Goal: Information Seeking & Learning: Find specific page/section

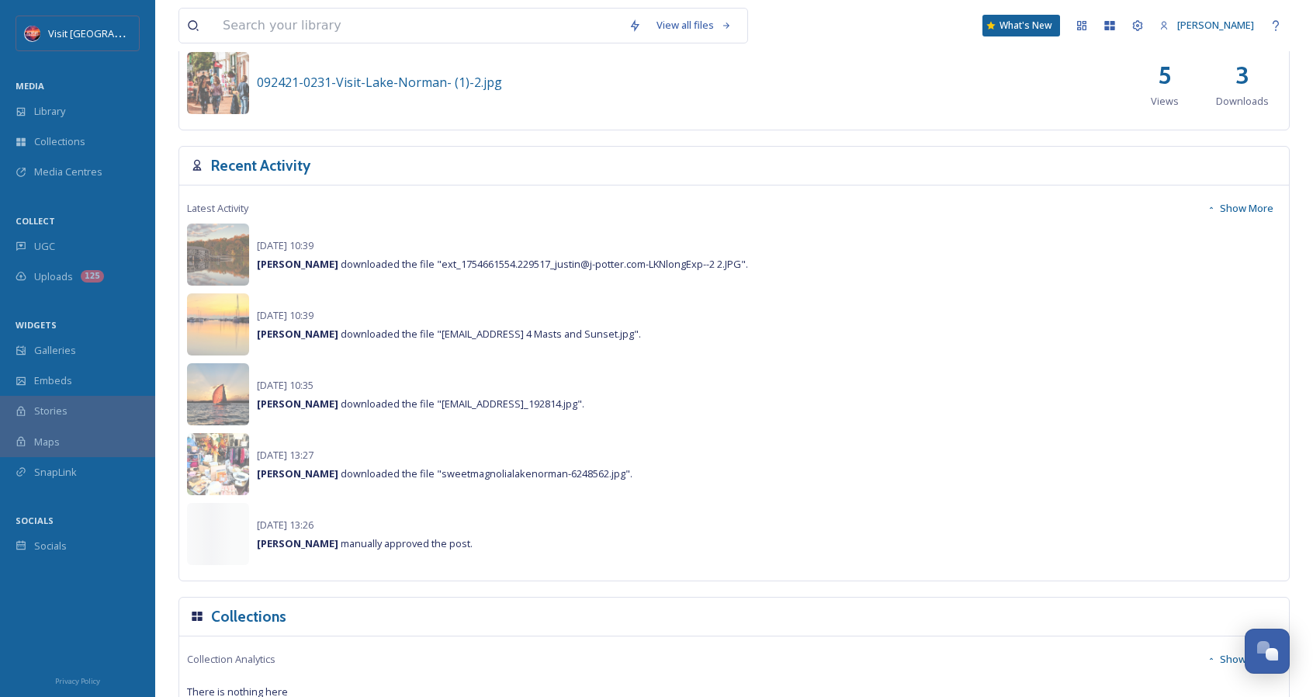
scroll to position [1009, 0]
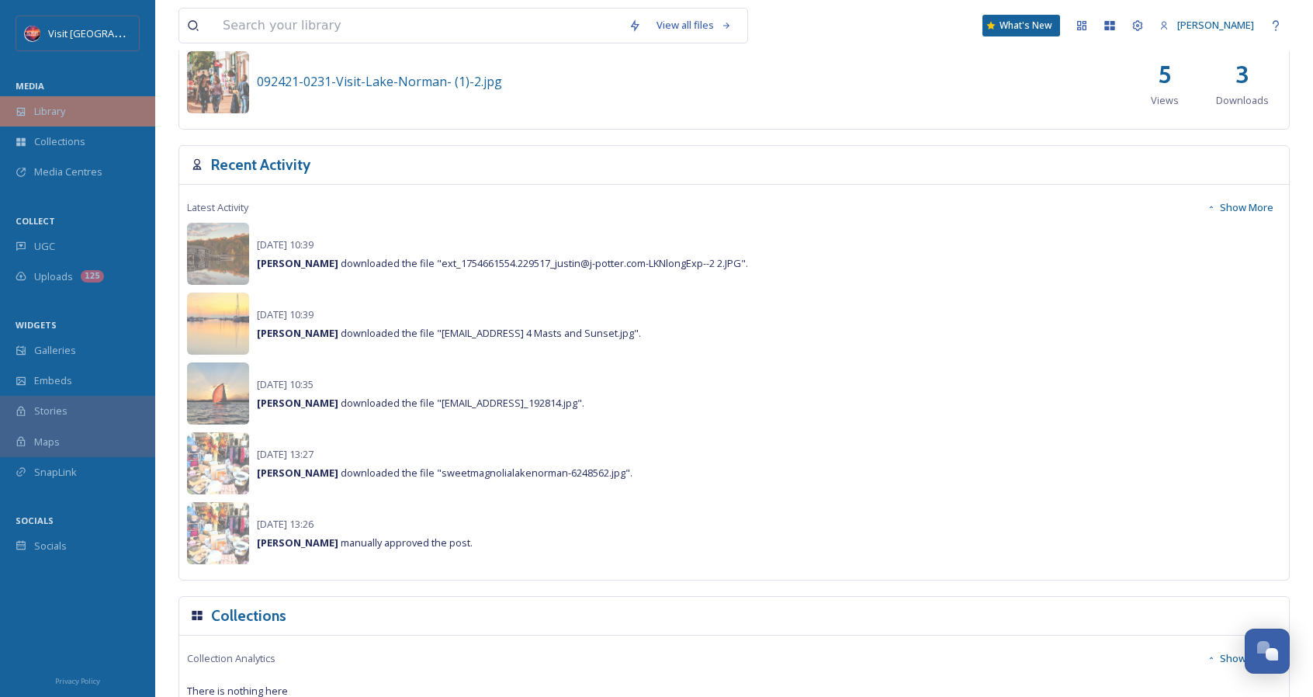
click at [68, 104] on div "Library" at bounding box center [77, 111] width 155 height 30
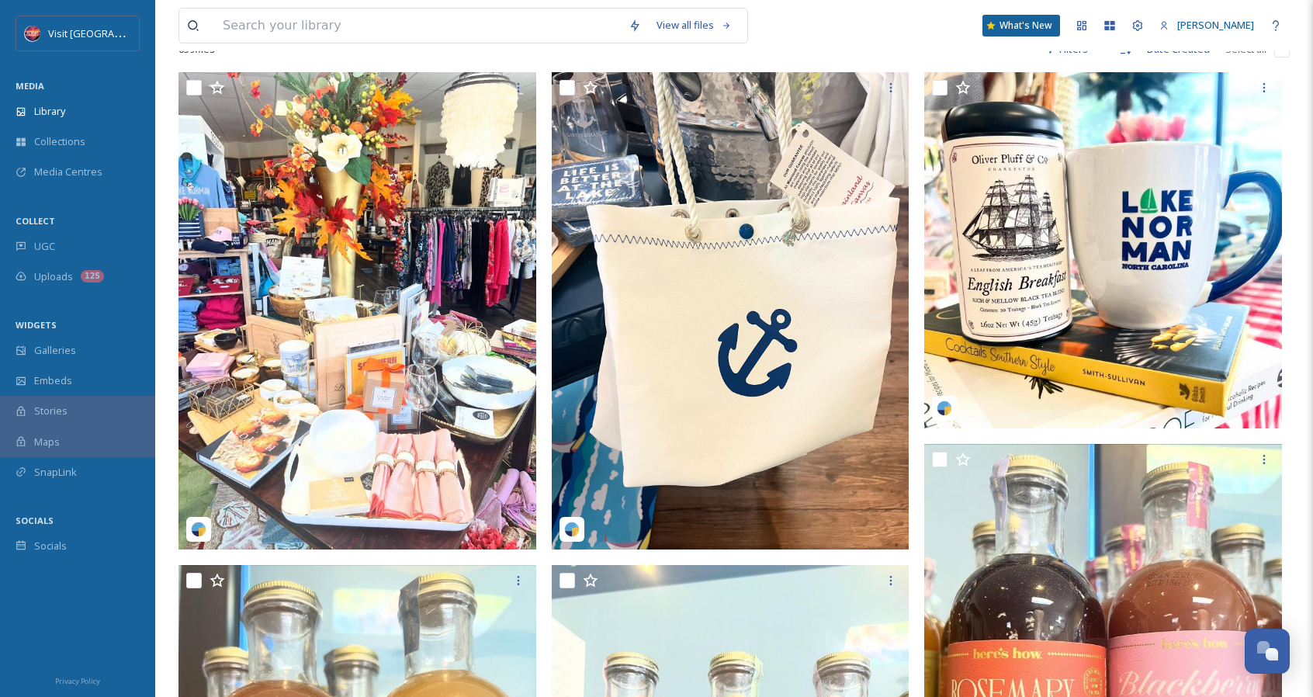
scroll to position [1123, 0]
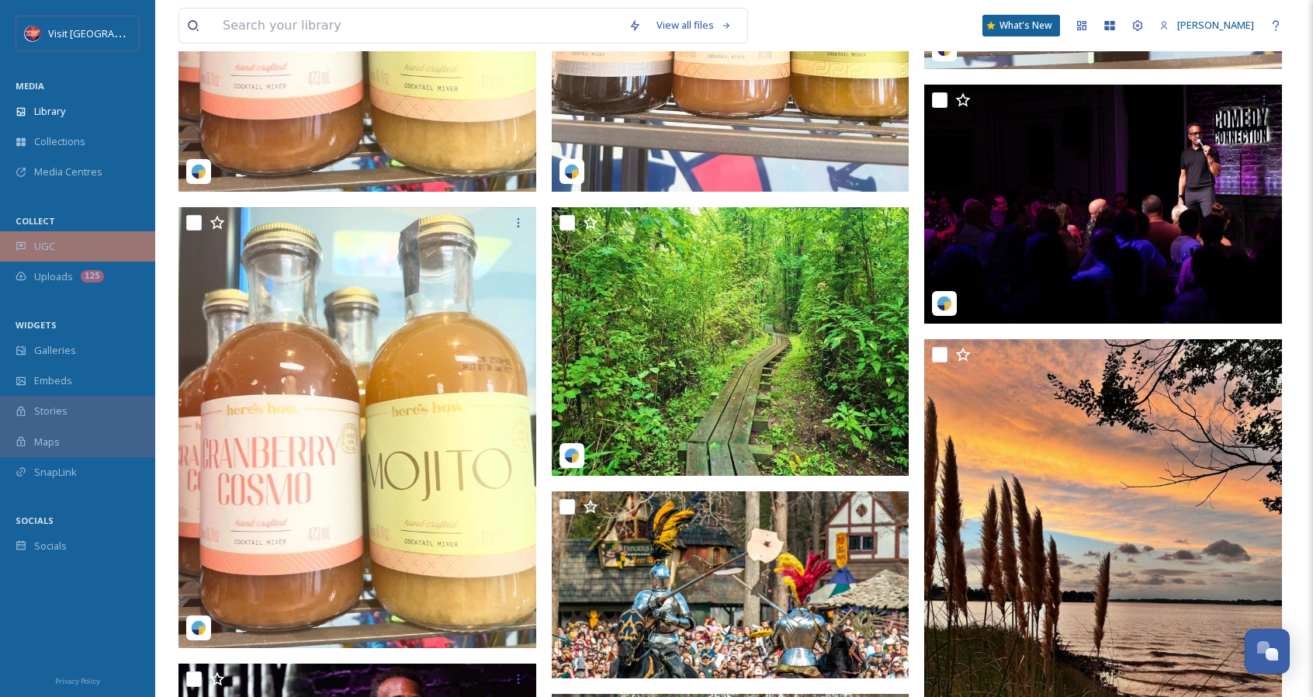
click at [98, 251] on div "UGC" at bounding box center [77, 246] width 155 height 30
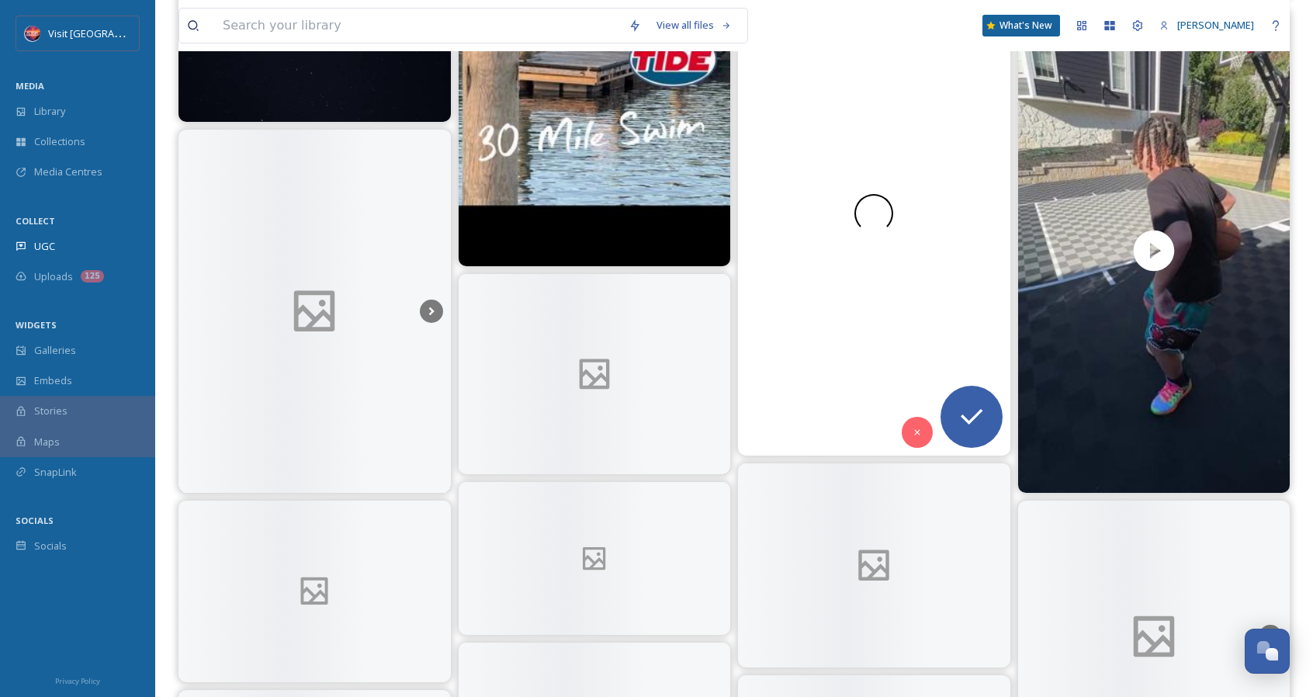
scroll to position [2948, 0]
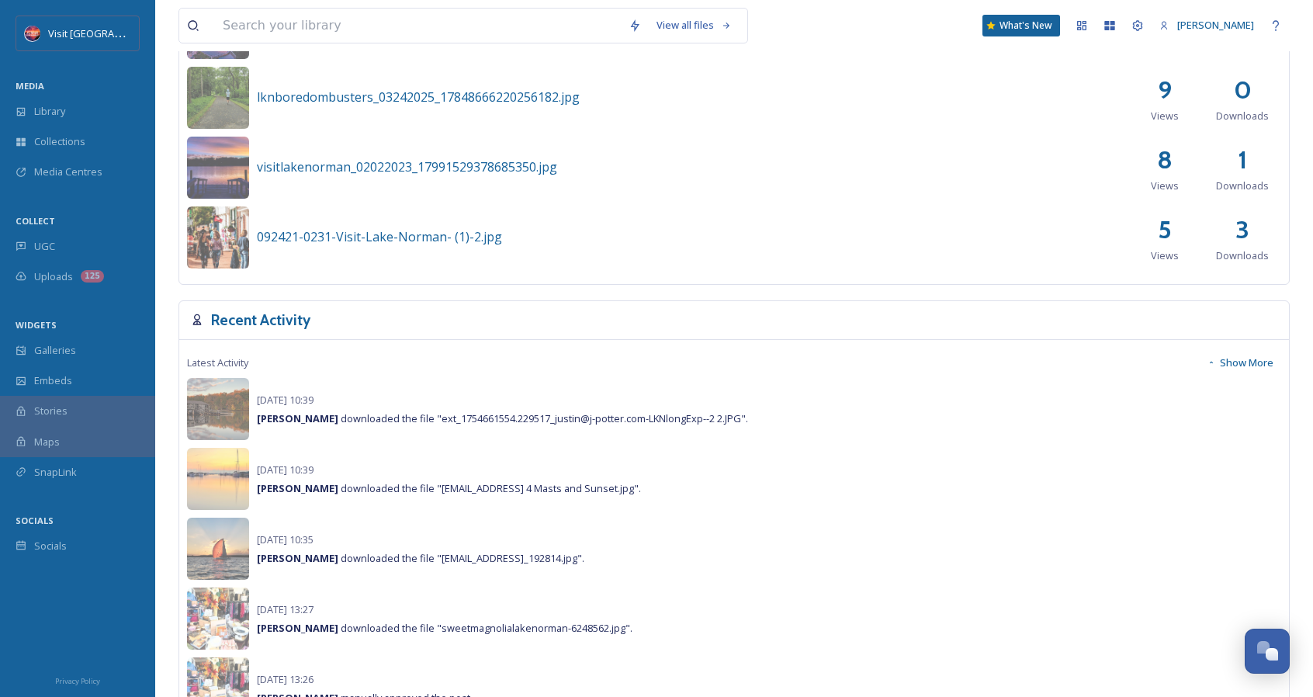
scroll to position [1164, 0]
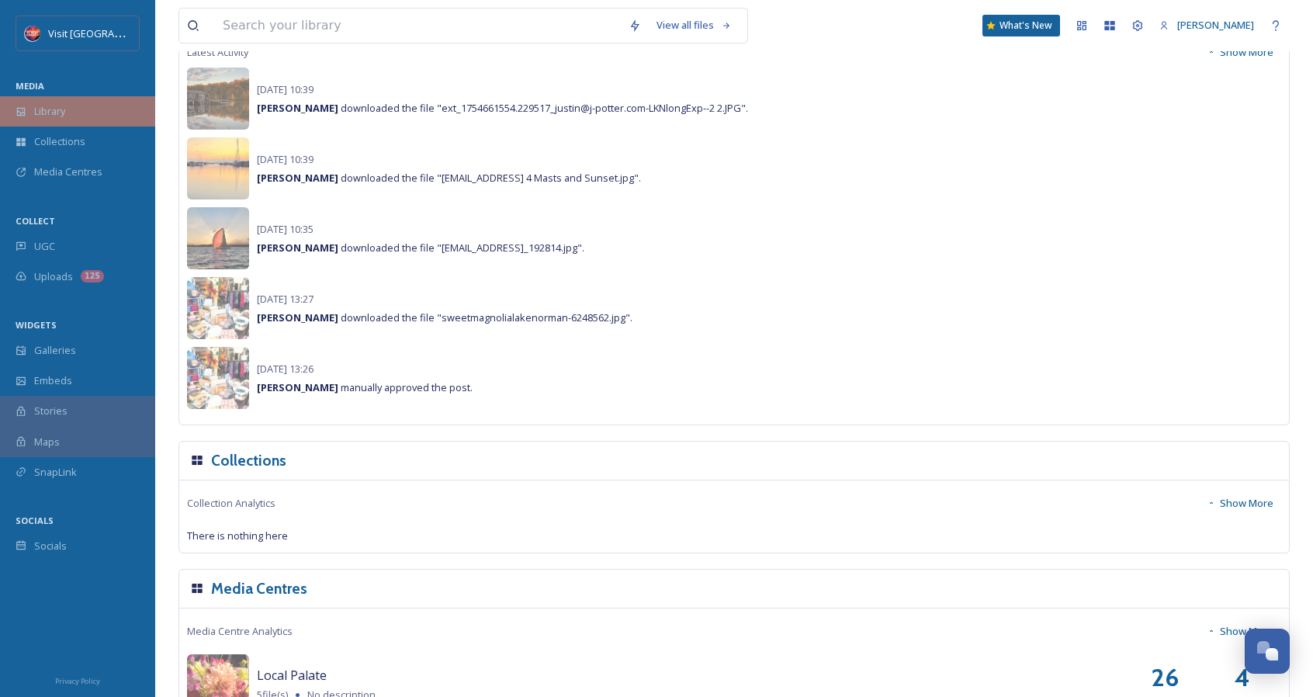
click at [99, 112] on div "Library" at bounding box center [77, 111] width 155 height 30
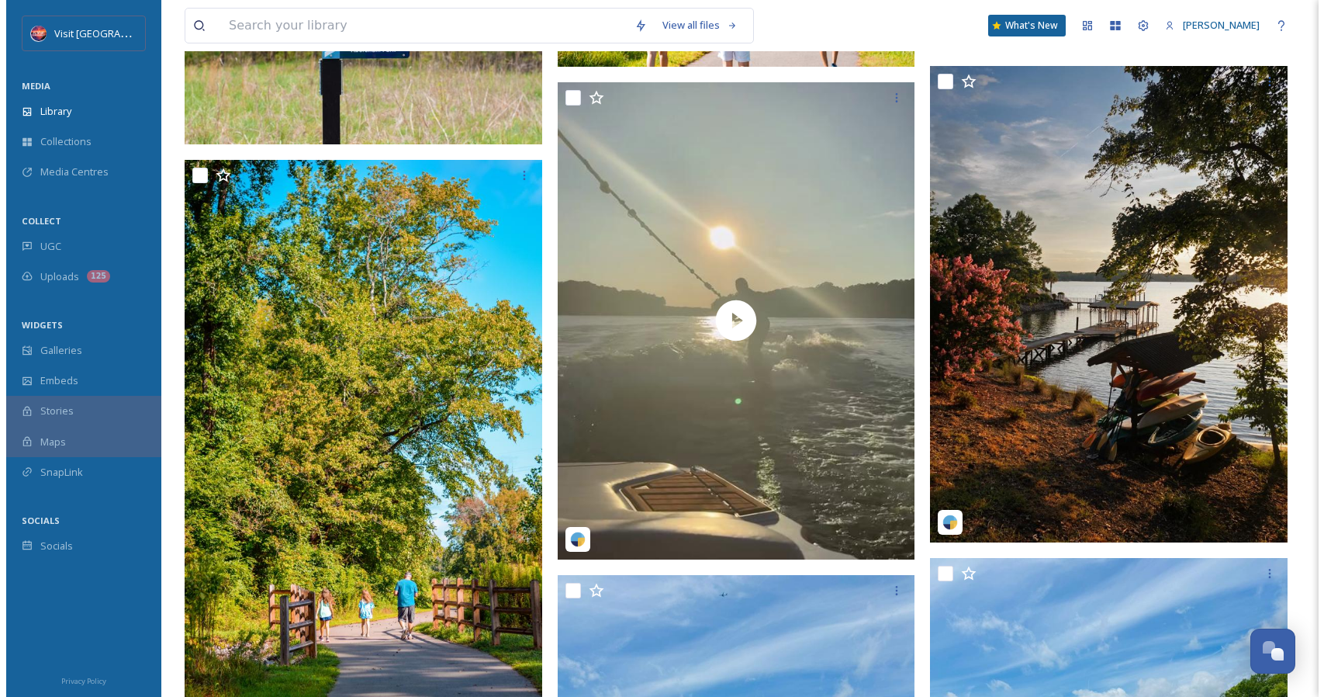
scroll to position [6332, 0]
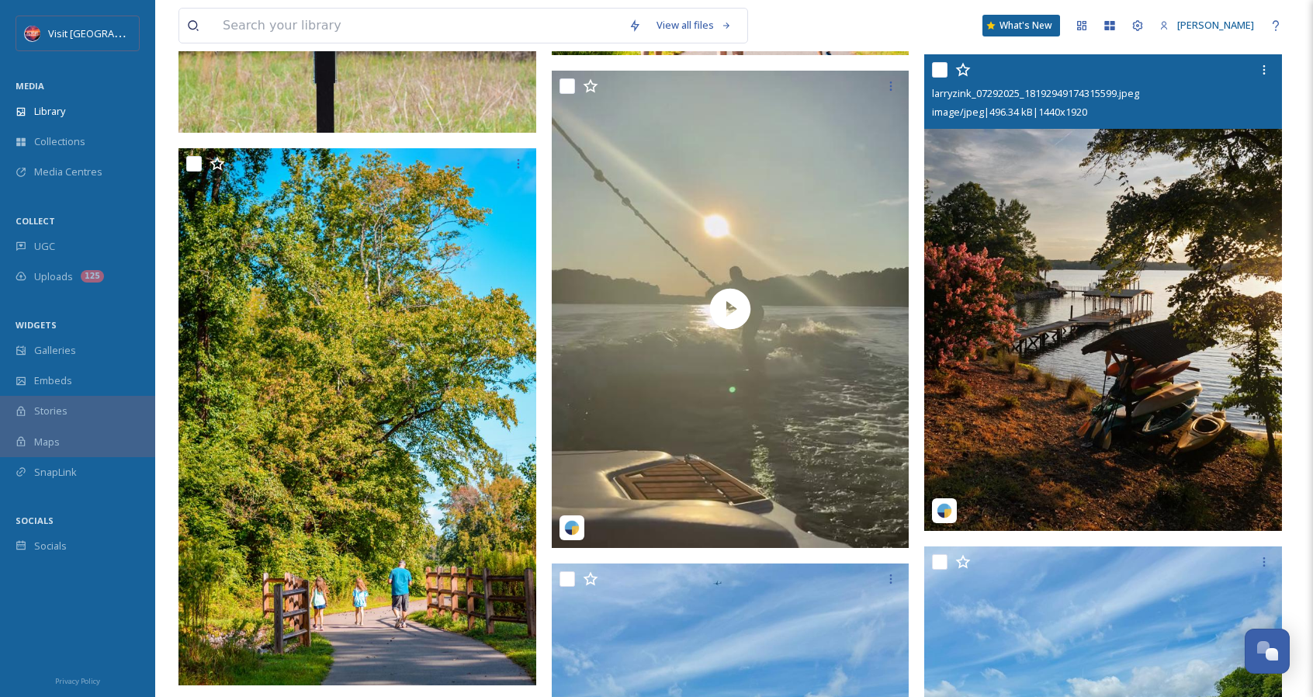
click at [1043, 299] on img at bounding box center [1103, 292] width 358 height 476
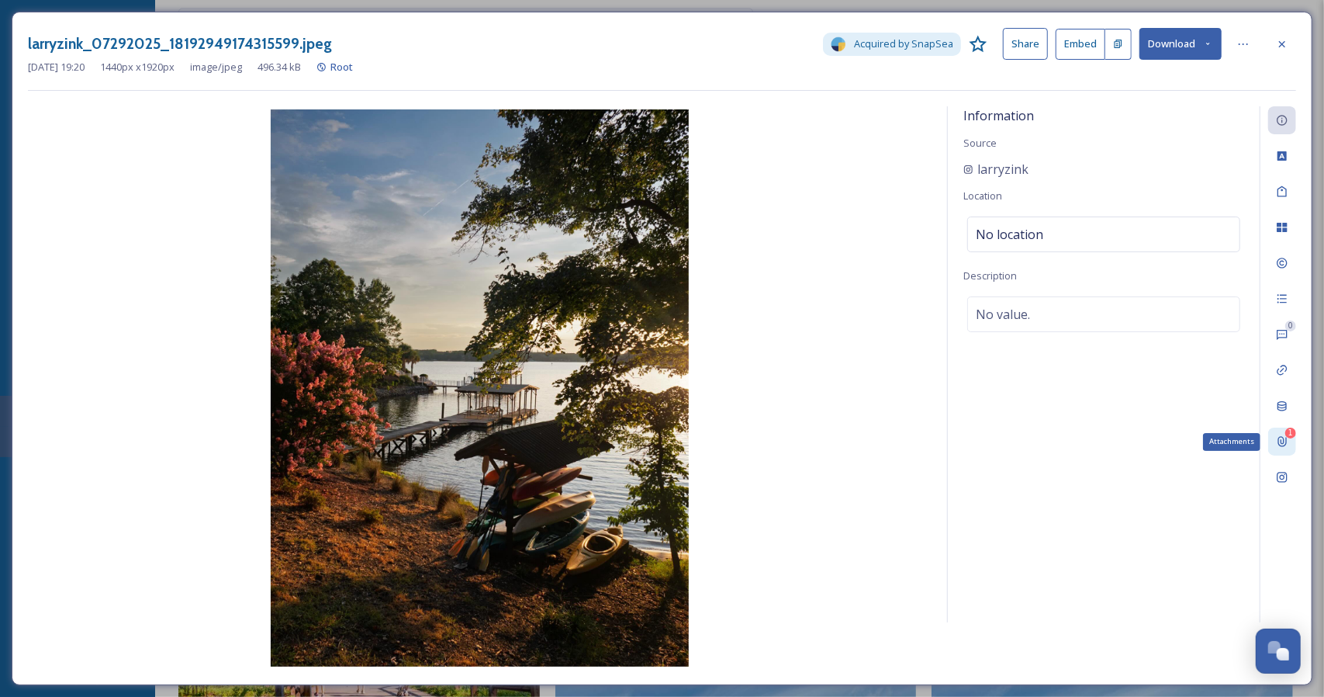
click at [1286, 441] on icon at bounding box center [1283, 442] width 9 height 10
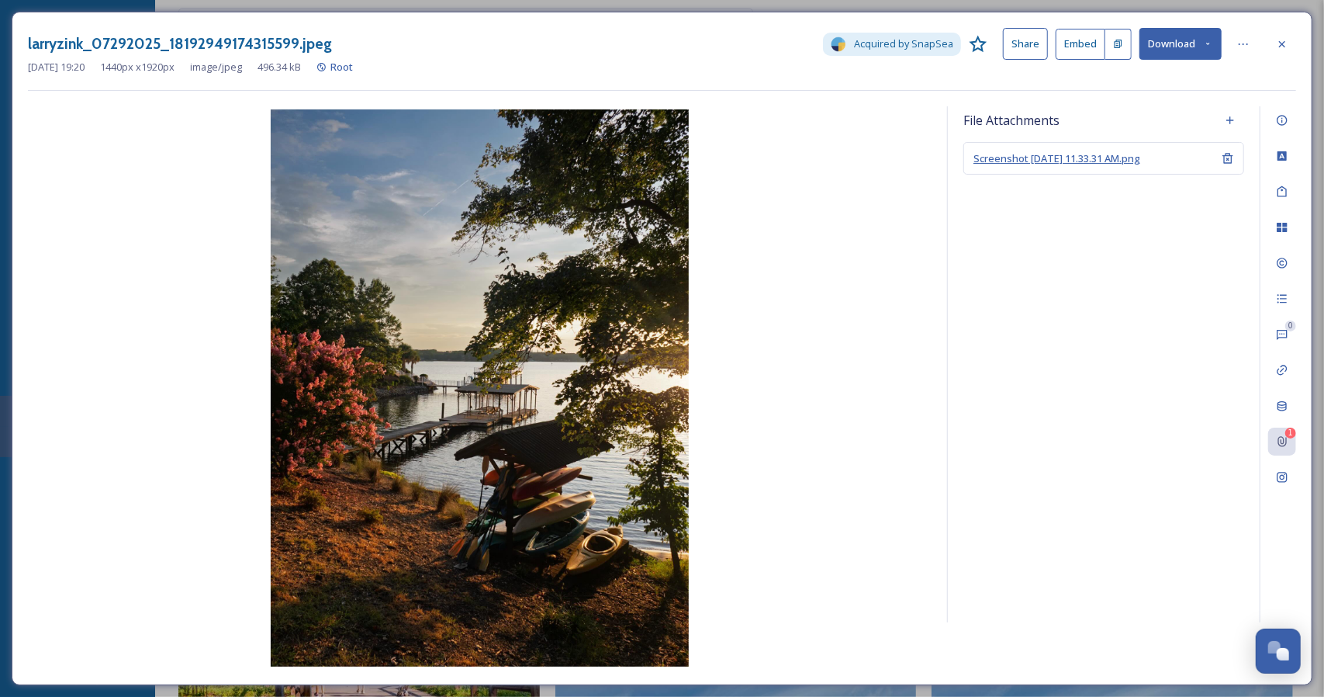
click at [1061, 154] on span "Screenshot 2025-09-22 at 11.33.31 AM.png" at bounding box center [1057, 158] width 167 height 14
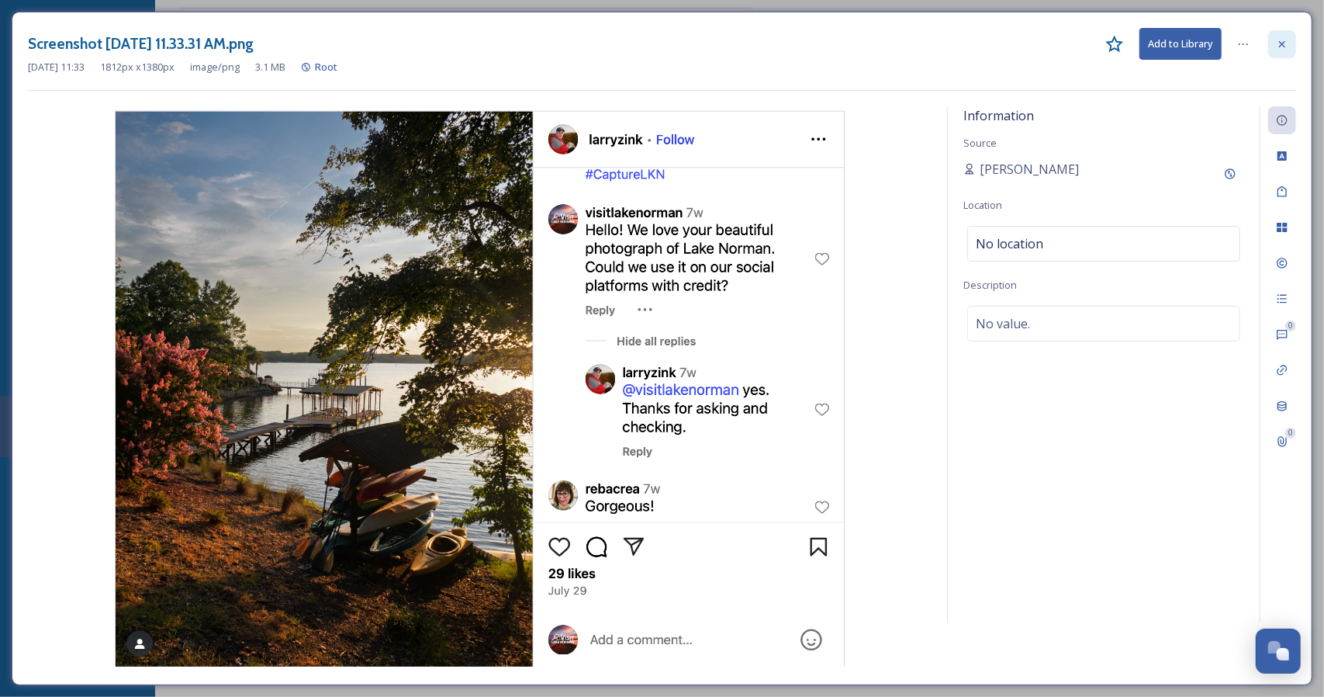
click at [1286, 35] on div at bounding box center [1283, 44] width 28 height 28
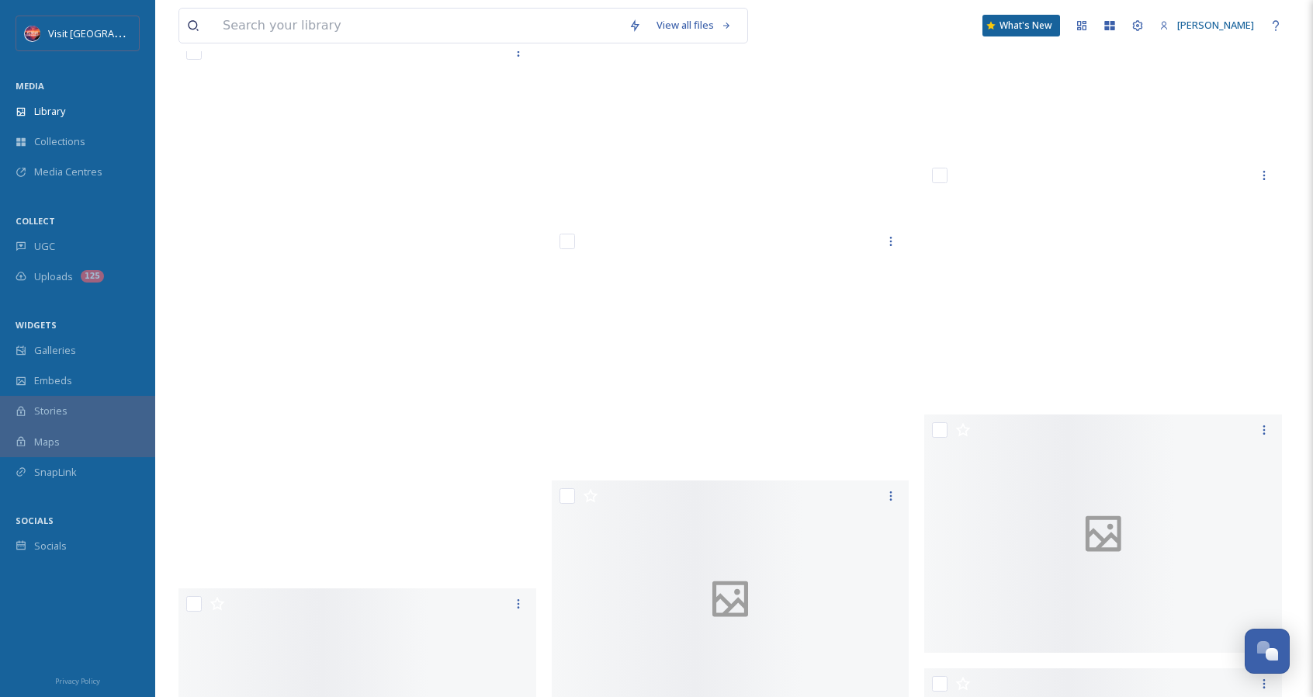
scroll to position [58740, 0]
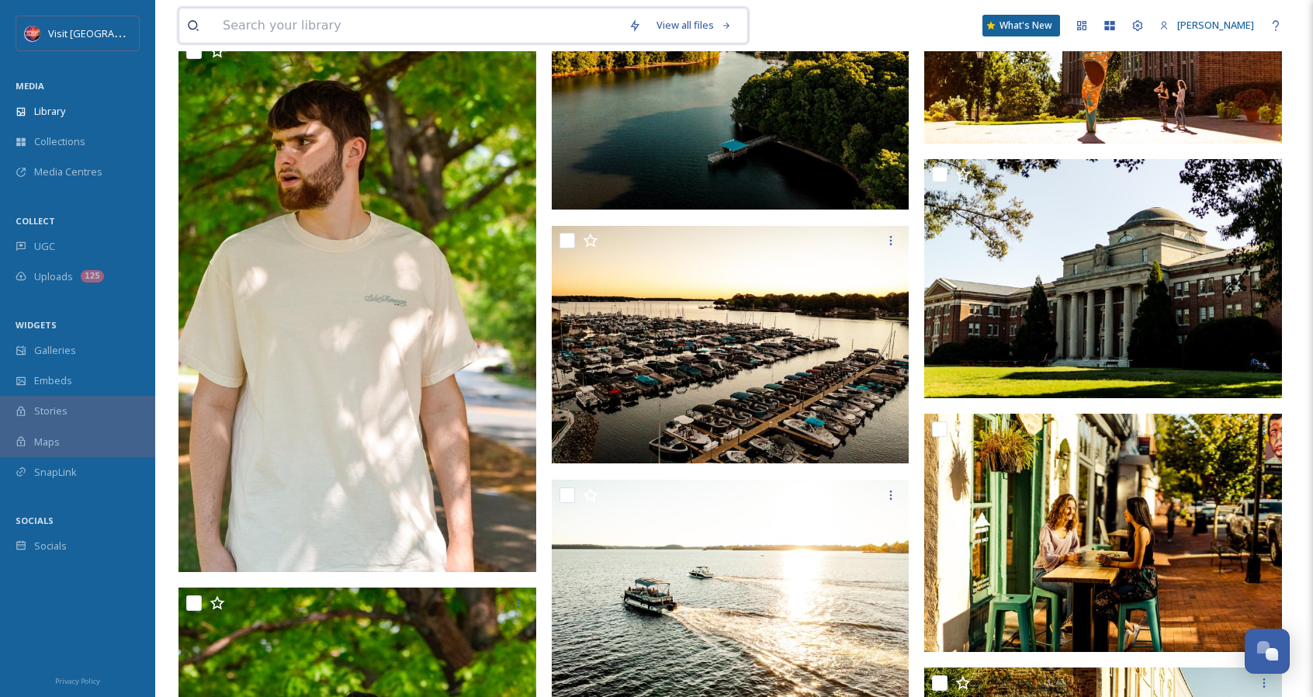
click at [247, 25] on input at bounding box center [418, 26] width 406 height 34
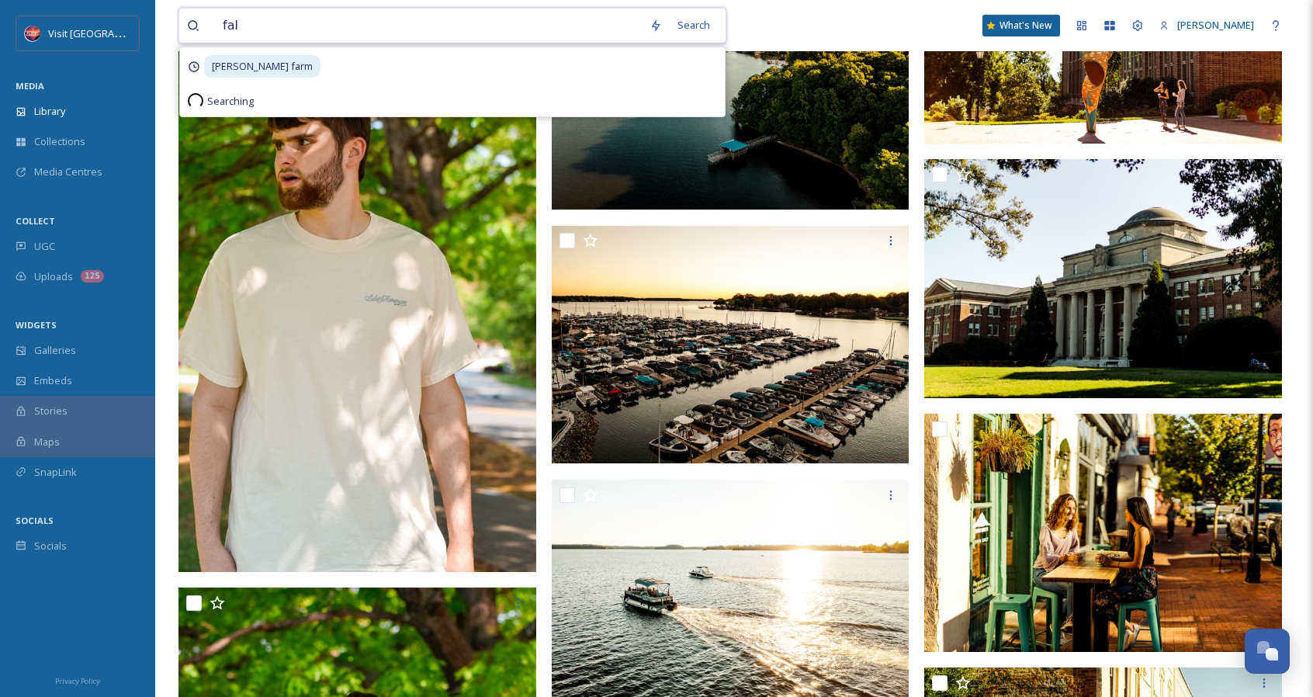
type input "fall"
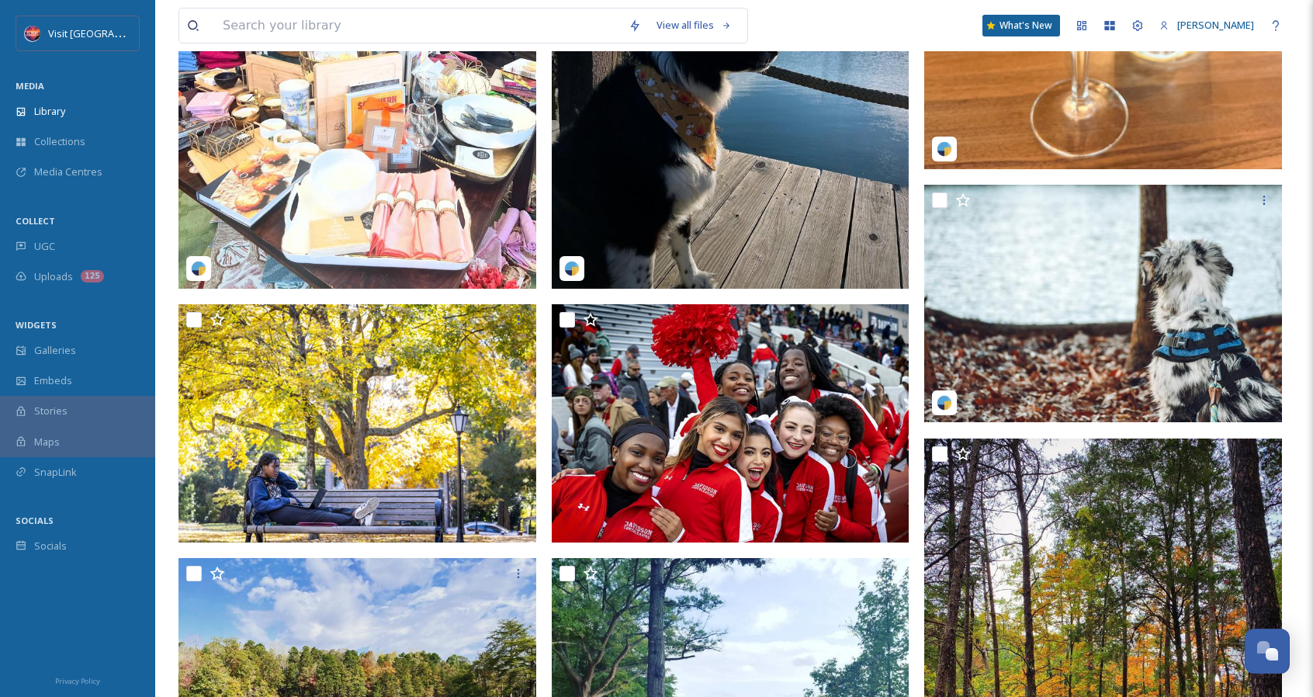
scroll to position [388, 0]
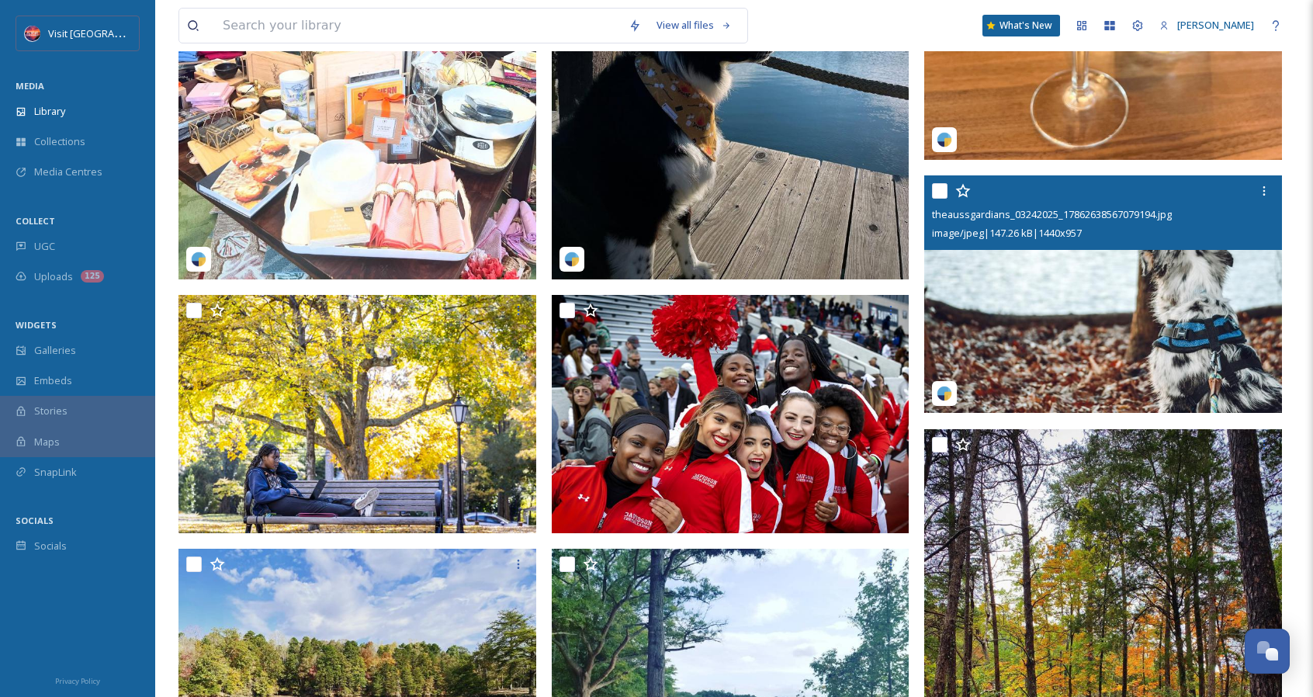
click at [1061, 299] on img at bounding box center [1103, 293] width 358 height 237
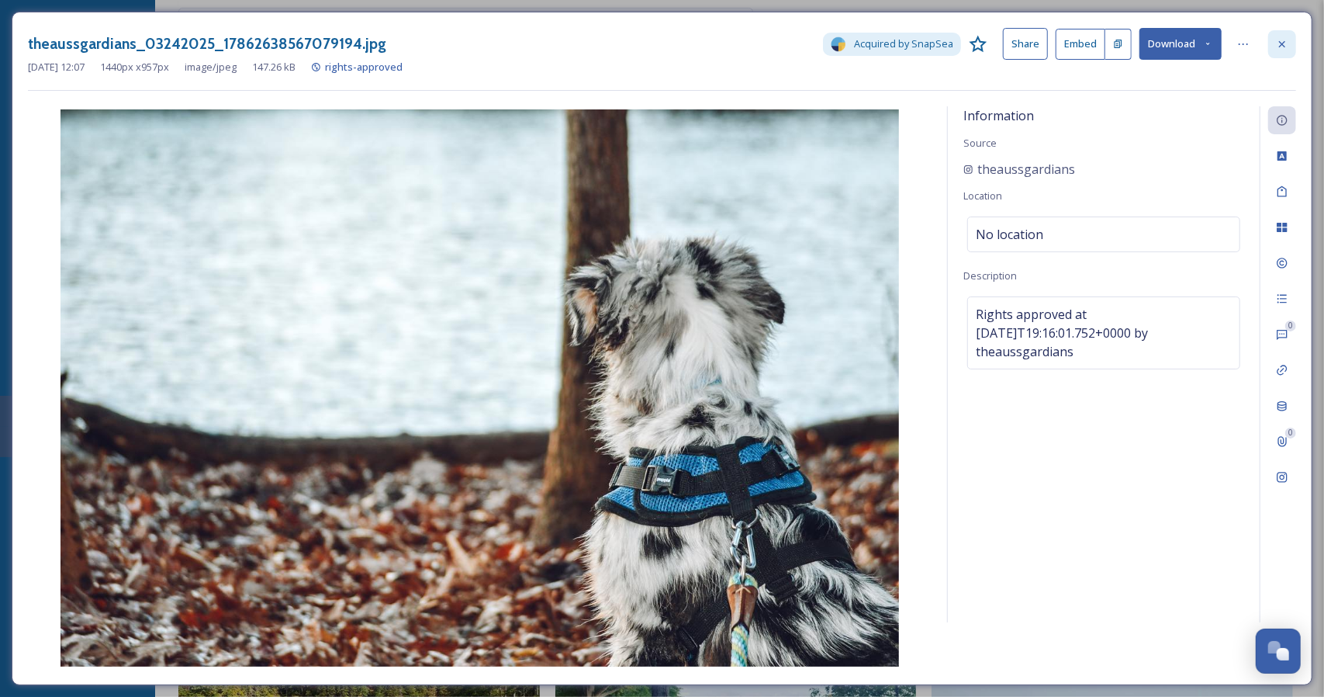
click at [1279, 39] on icon at bounding box center [1282, 44] width 12 height 12
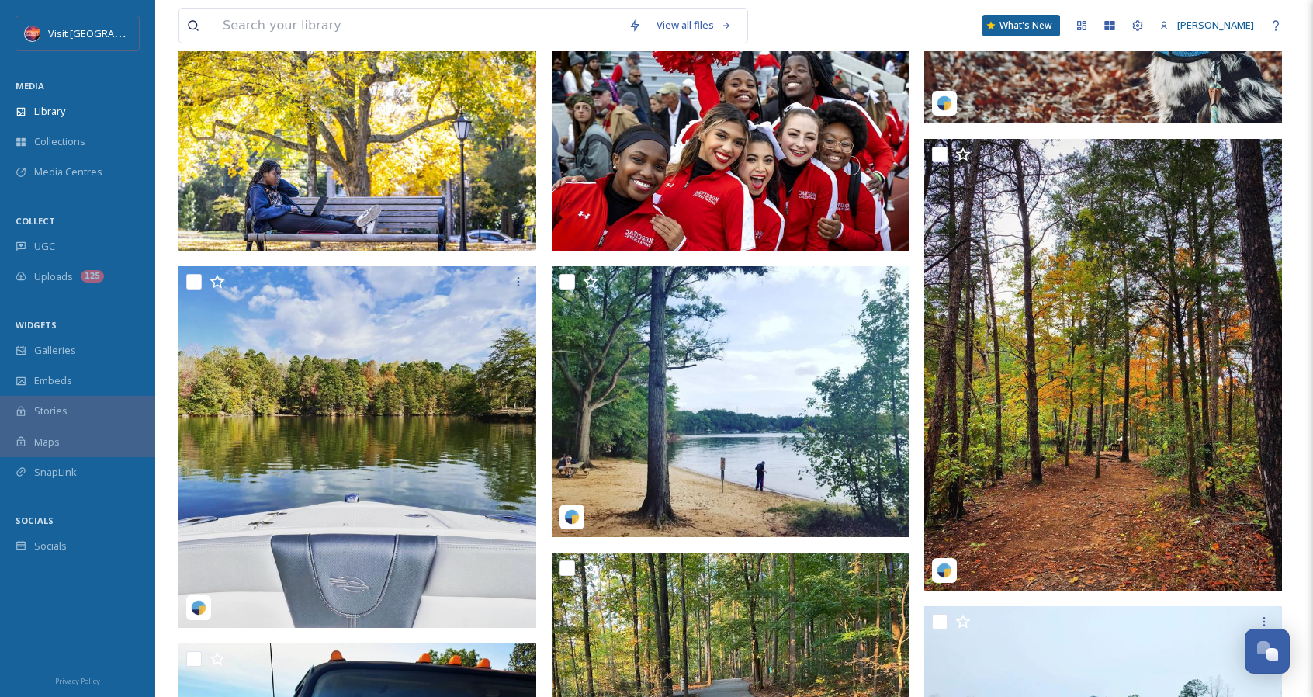
scroll to position [698, 0]
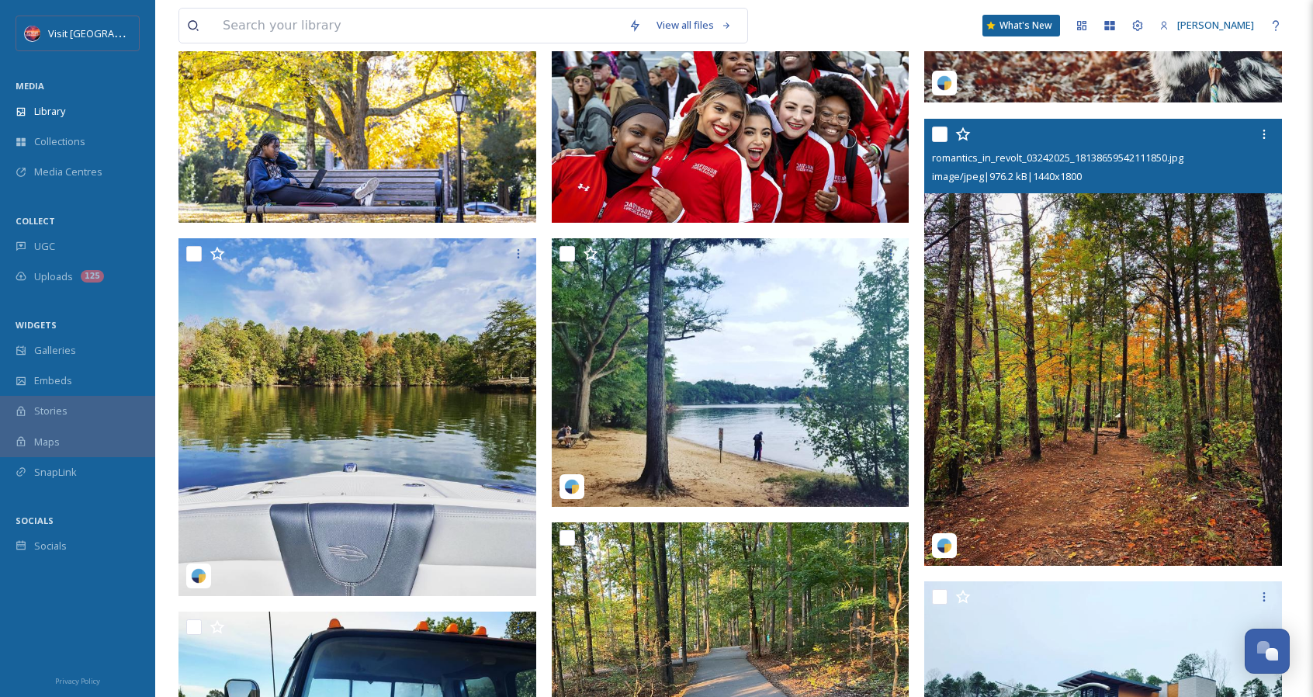
click at [1196, 285] on img at bounding box center [1103, 342] width 358 height 447
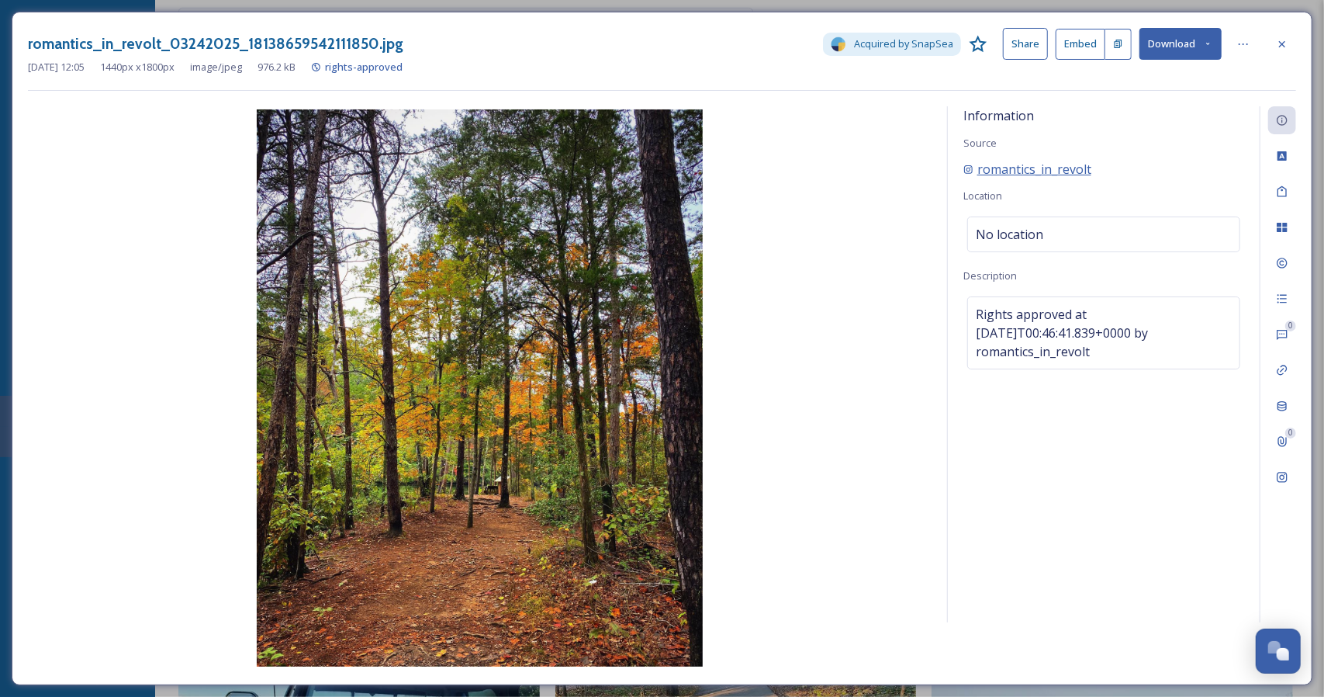
click at [1022, 171] on span "romantics_in_revolt" at bounding box center [1035, 169] width 114 height 19
click at [1001, 171] on span "romantics_in_revolt" at bounding box center [1035, 169] width 114 height 19
click at [1288, 47] on icon at bounding box center [1282, 44] width 12 height 12
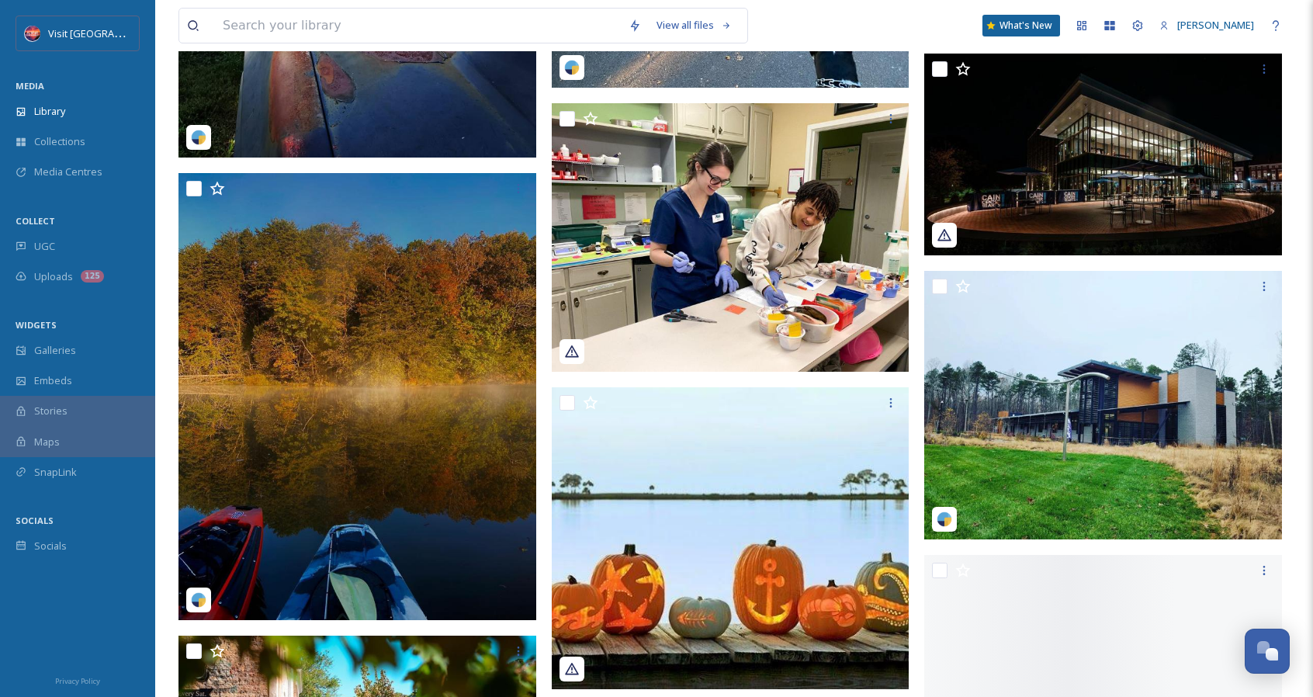
scroll to position [1552, 0]
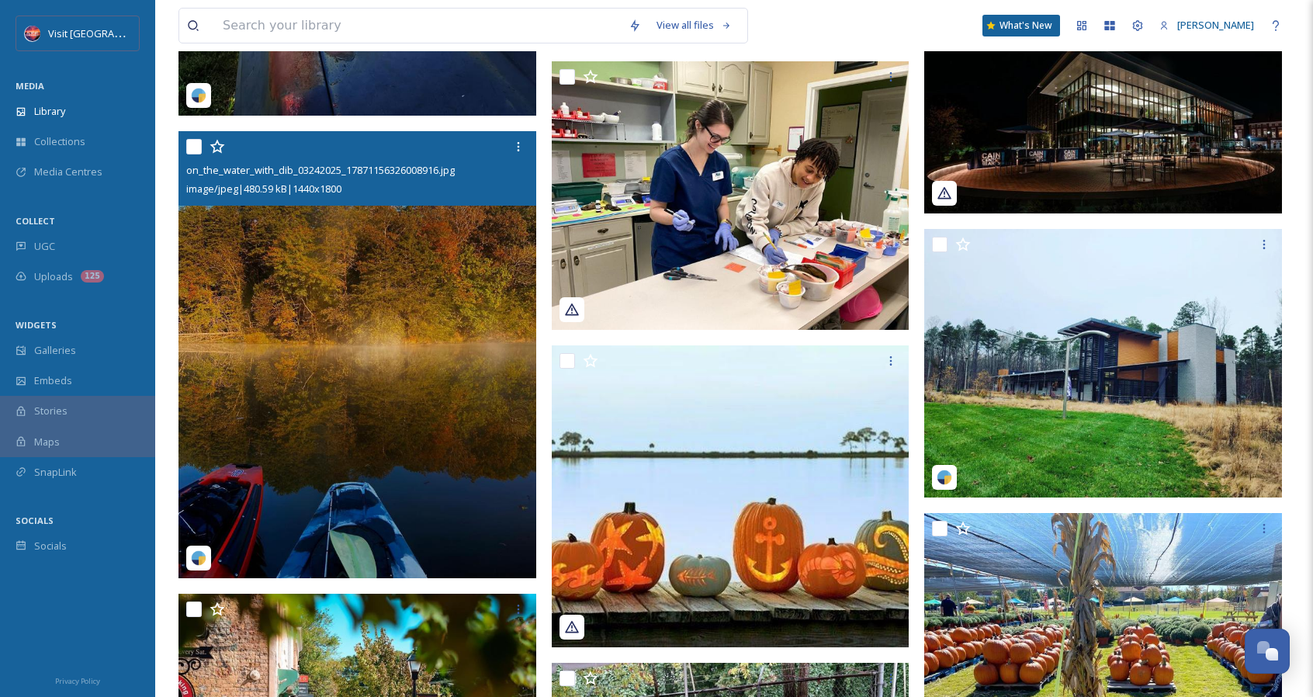
click at [421, 296] on img at bounding box center [357, 354] width 358 height 447
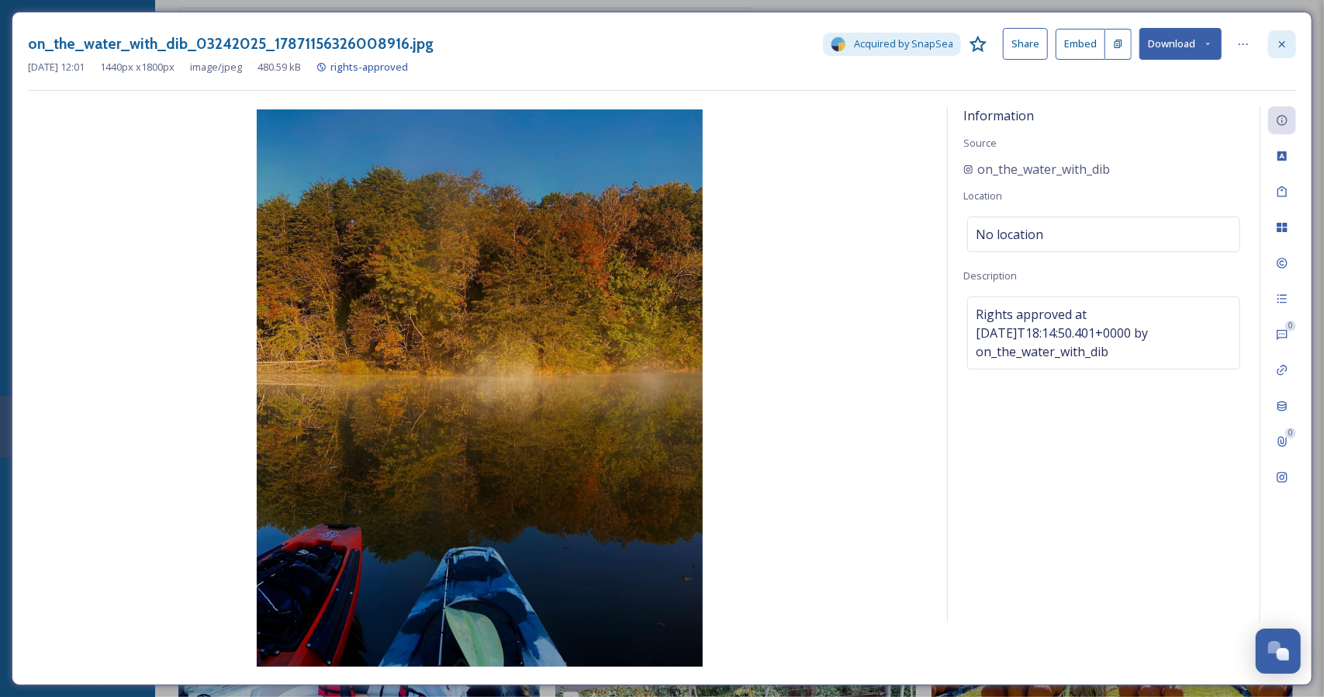
click at [1279, 47] on icon at bounding box center [1282, 44] width 12 height 12
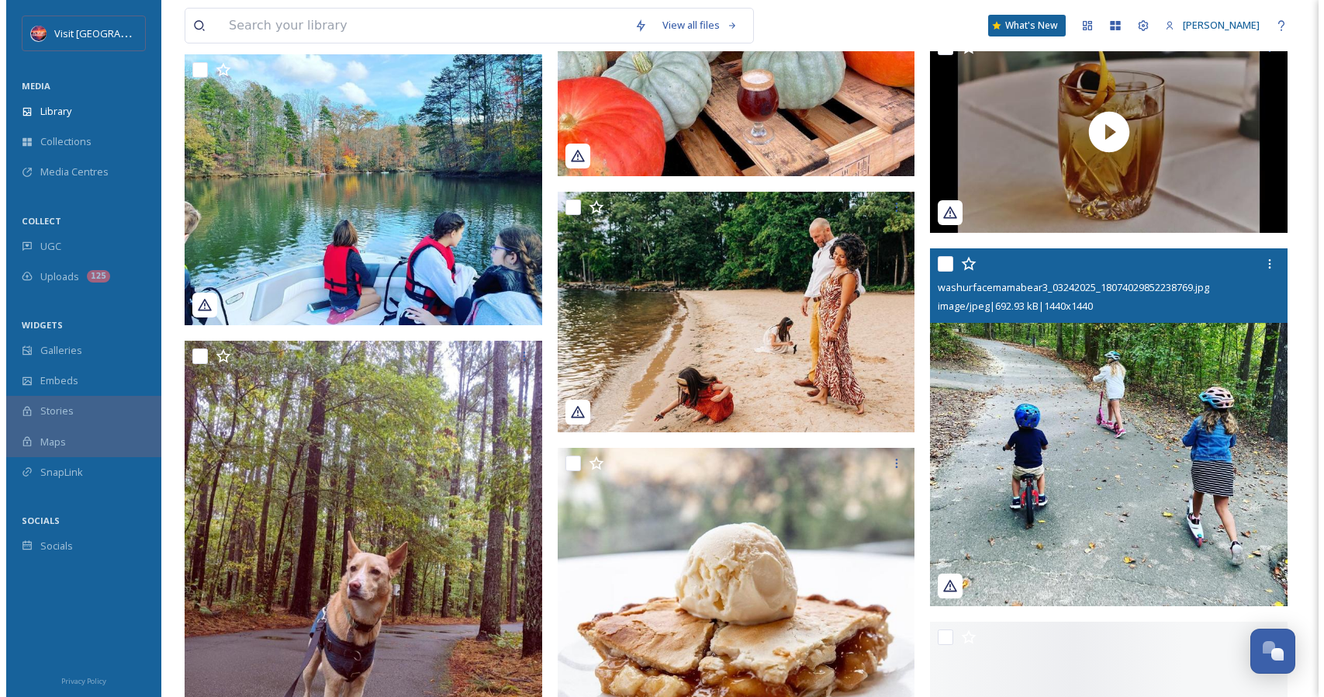
scroll to position [2483, 0]
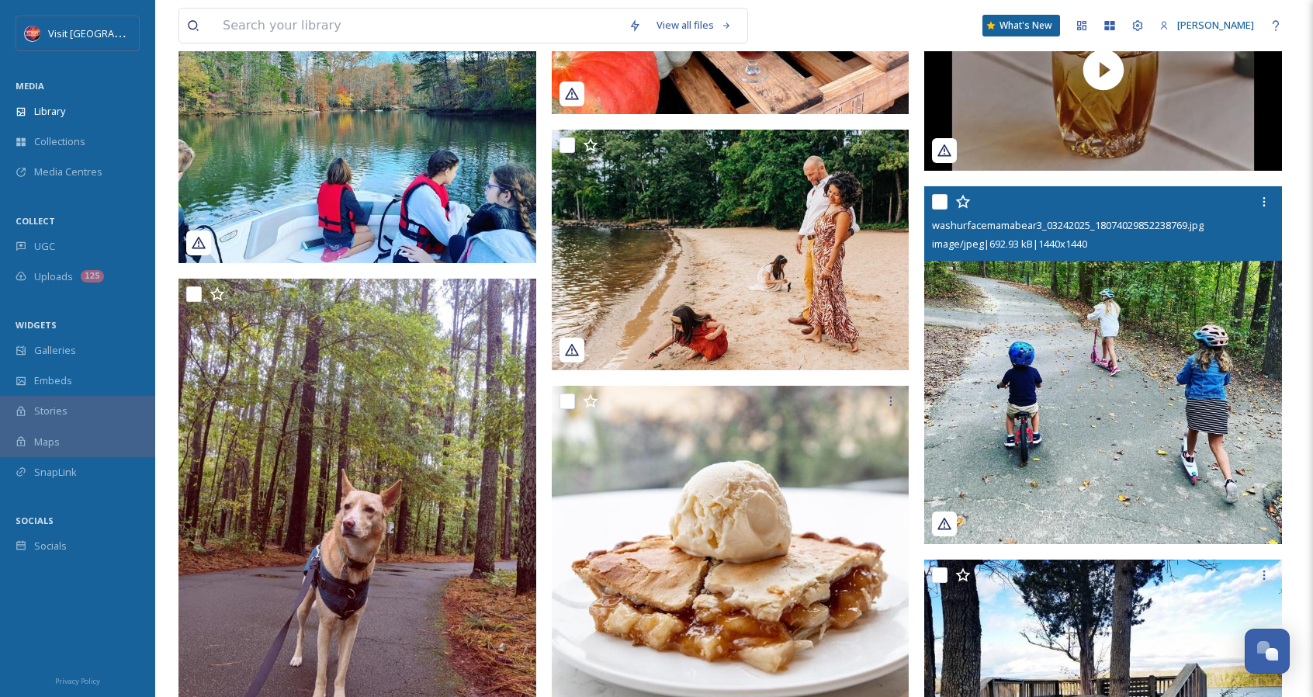
click at [1164, 302] on img at bounding box center [1103, 365] width 358 height 358
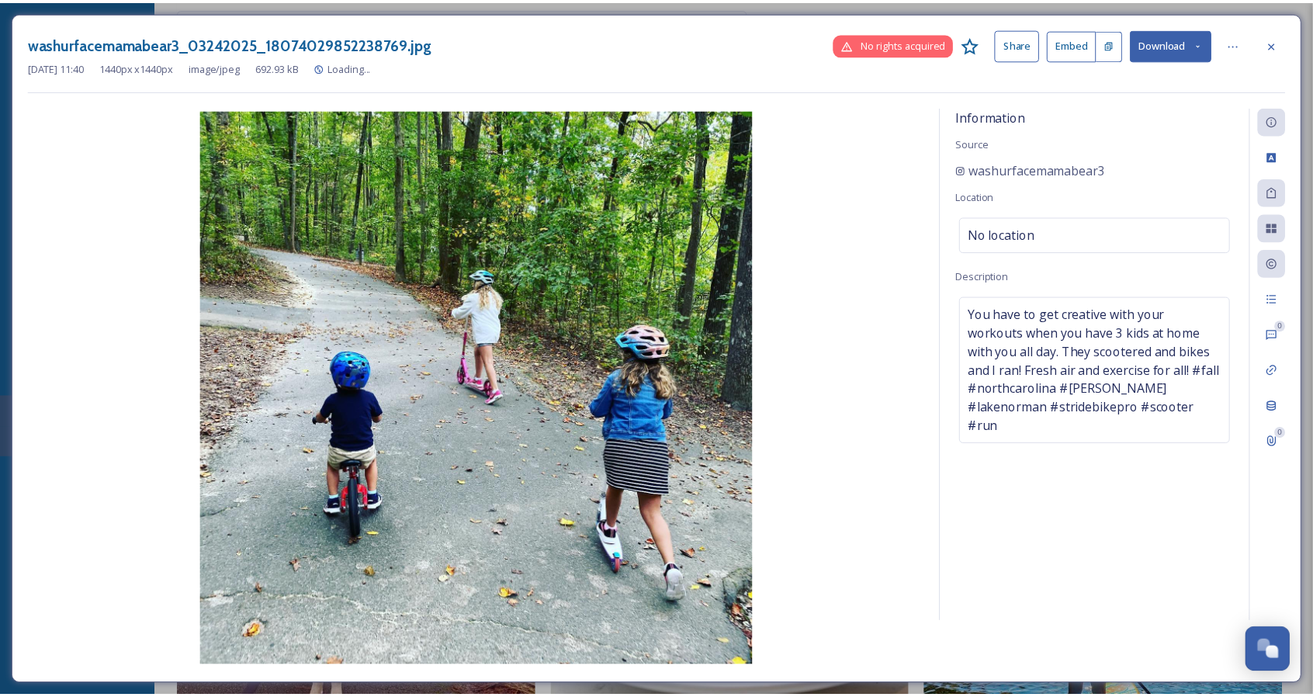
scroll to position [2487, 0]
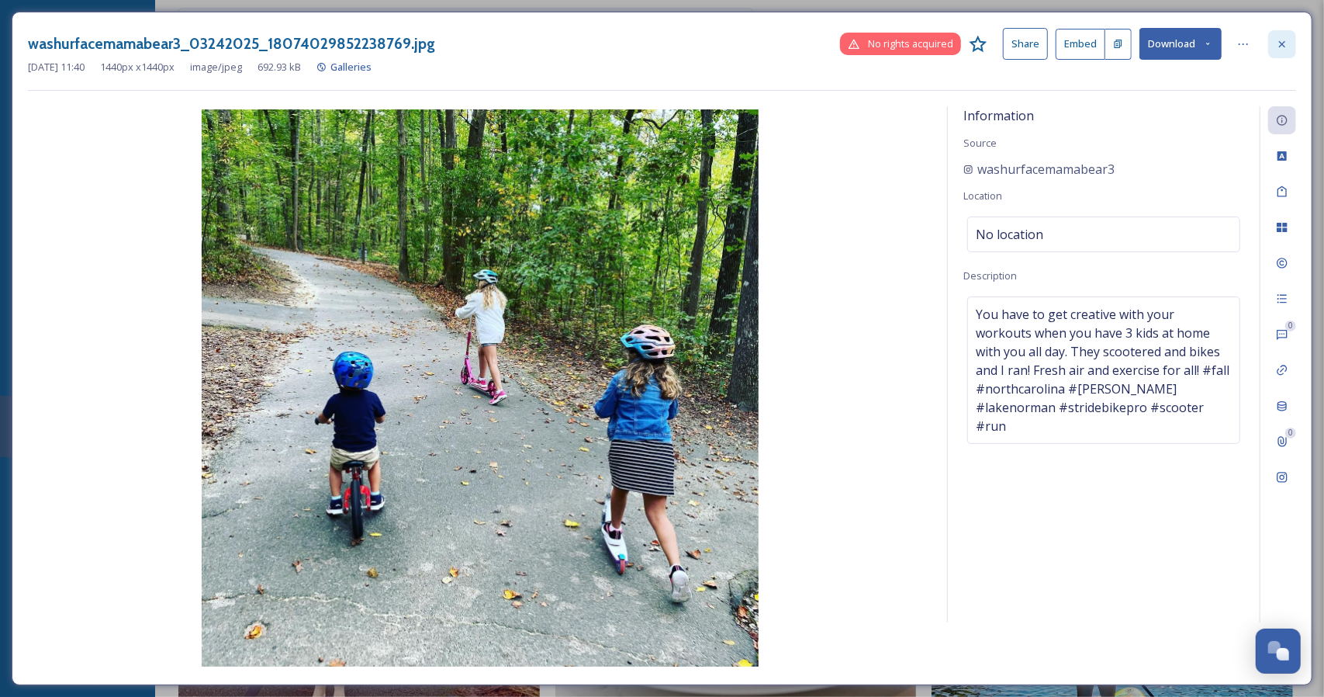
click at [1277, 47] on icon at bounding box center [1282, 44] width 12 height 12
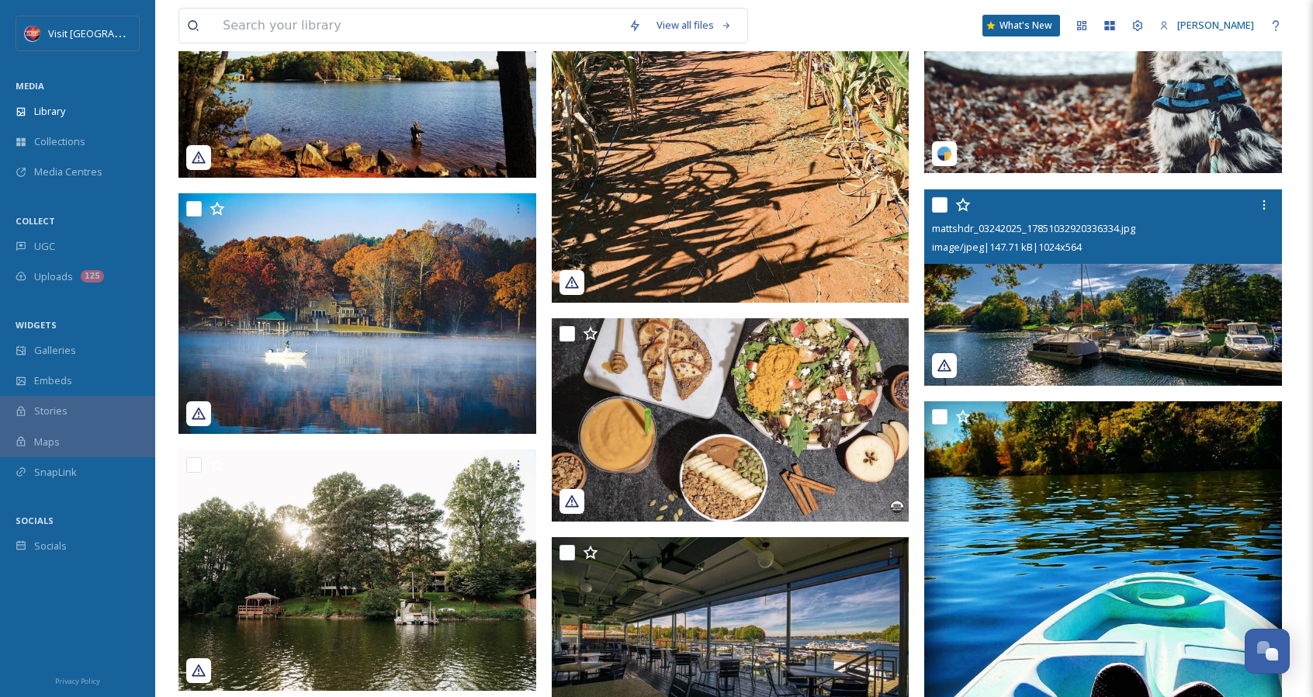
scroll to position [3806, 0]
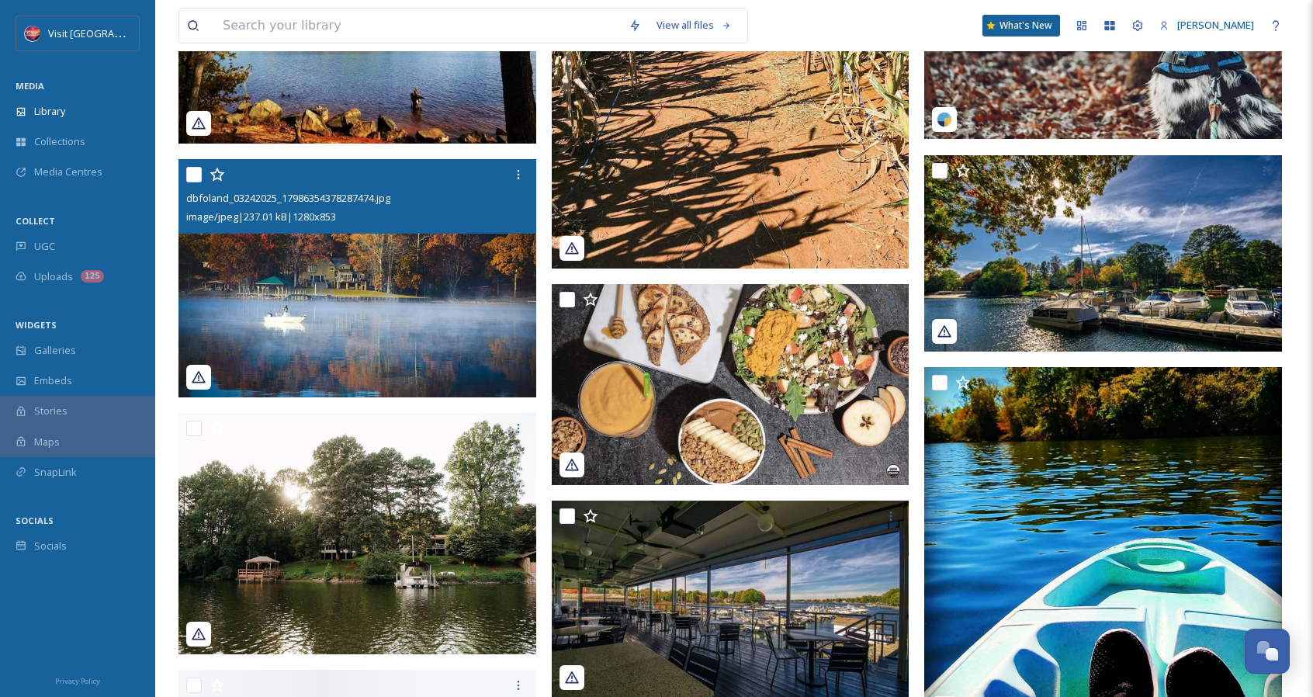
click at [438, 294] on img at bounding box center [357, 278] width 358 height 238
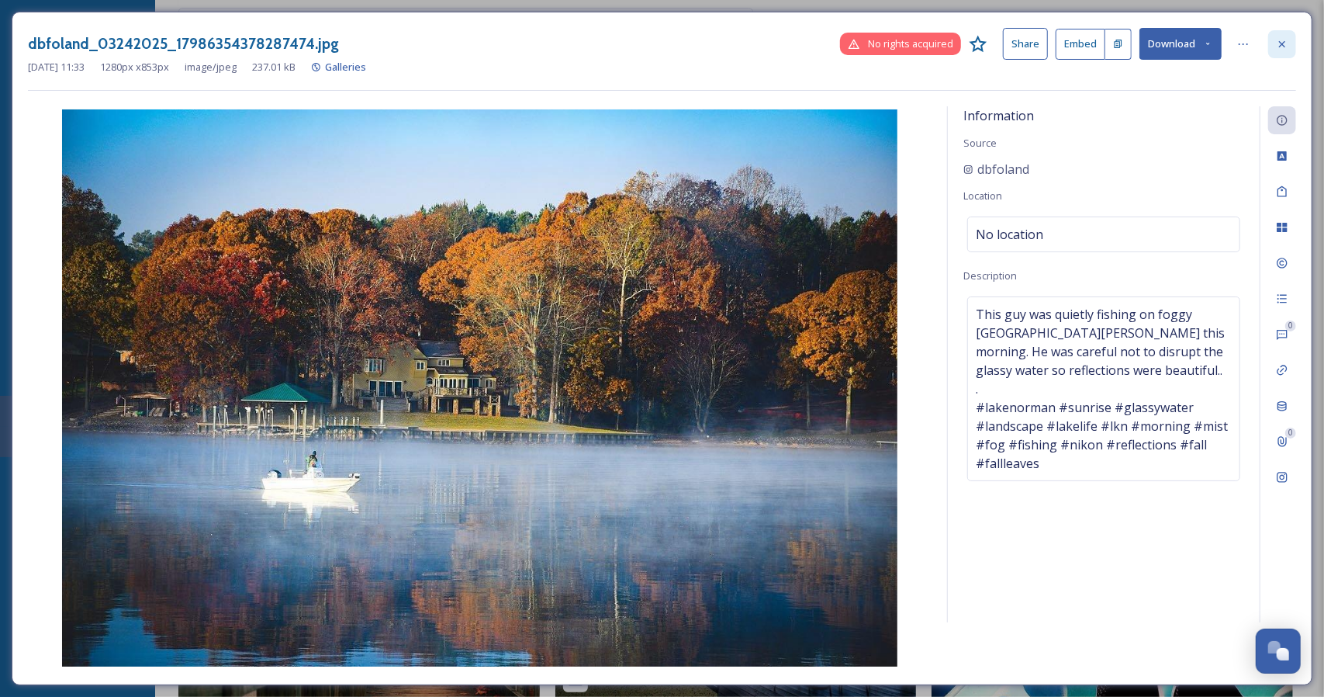
click at [1293, 50] on div at bounding box center [1283, 44] width 28 height 28
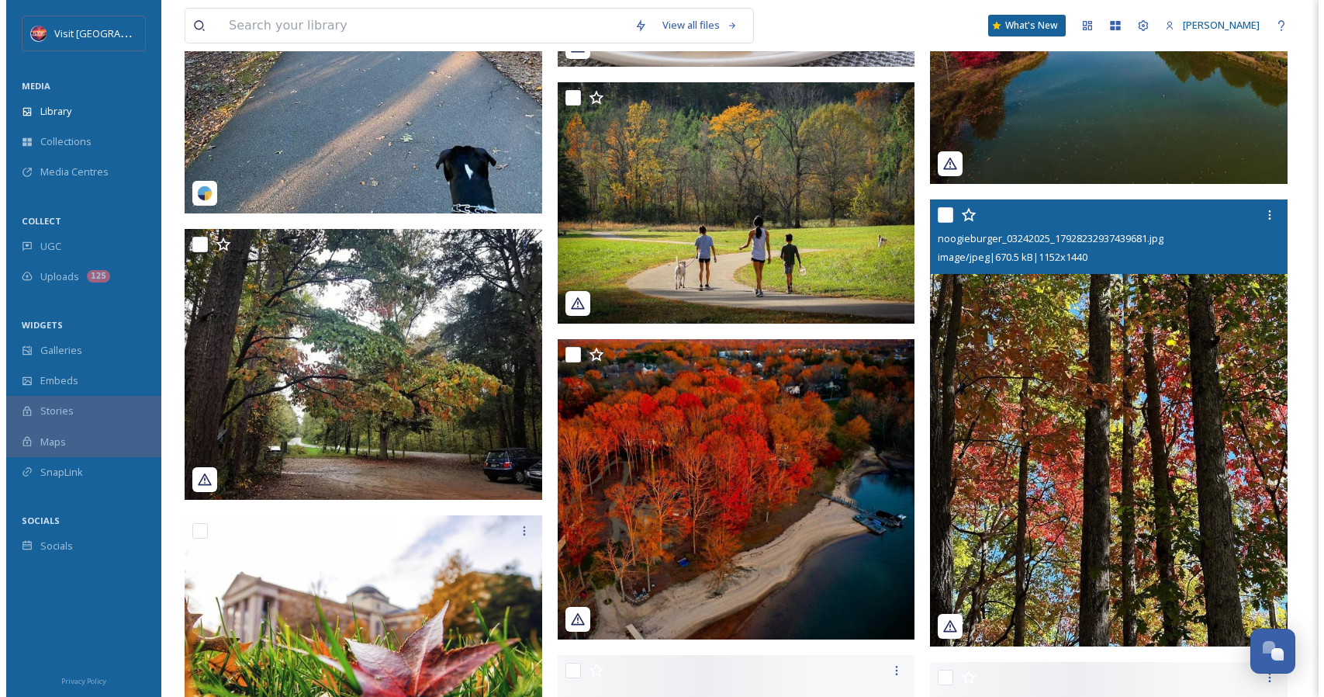
scroll to position [5513, 0]
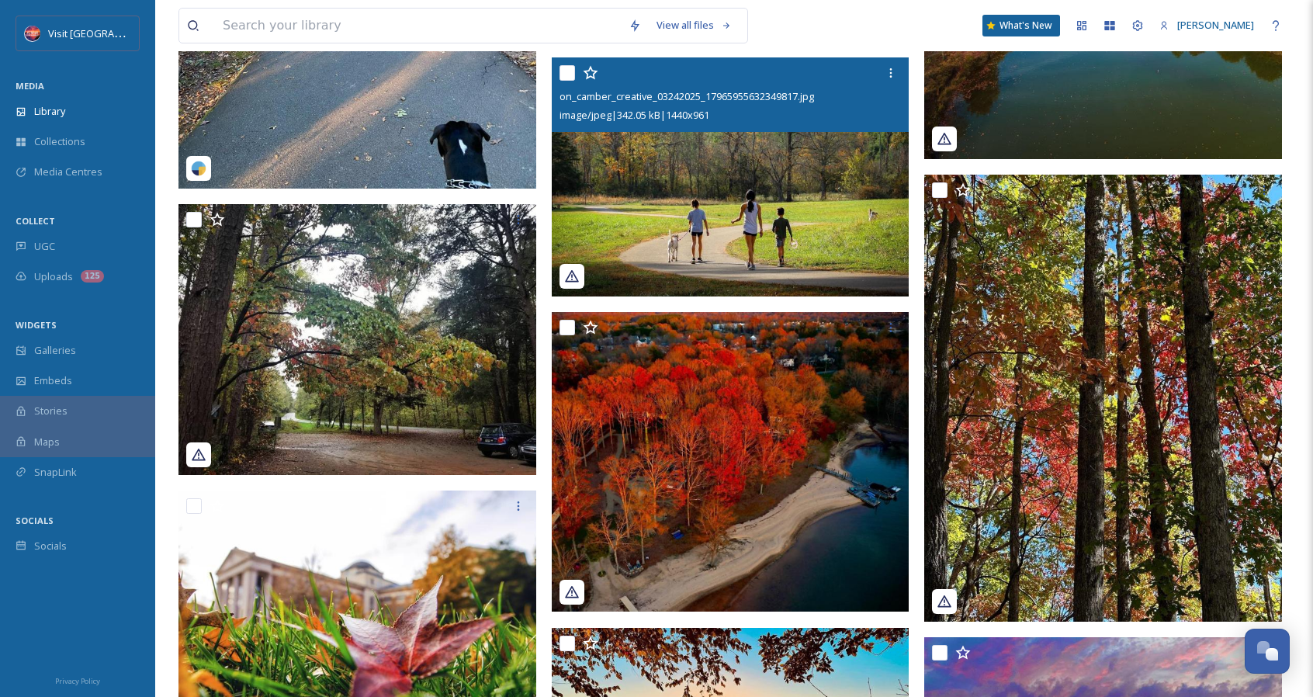
click at [805, 212] on img at bounding box center [731, 176] width 358 height 239
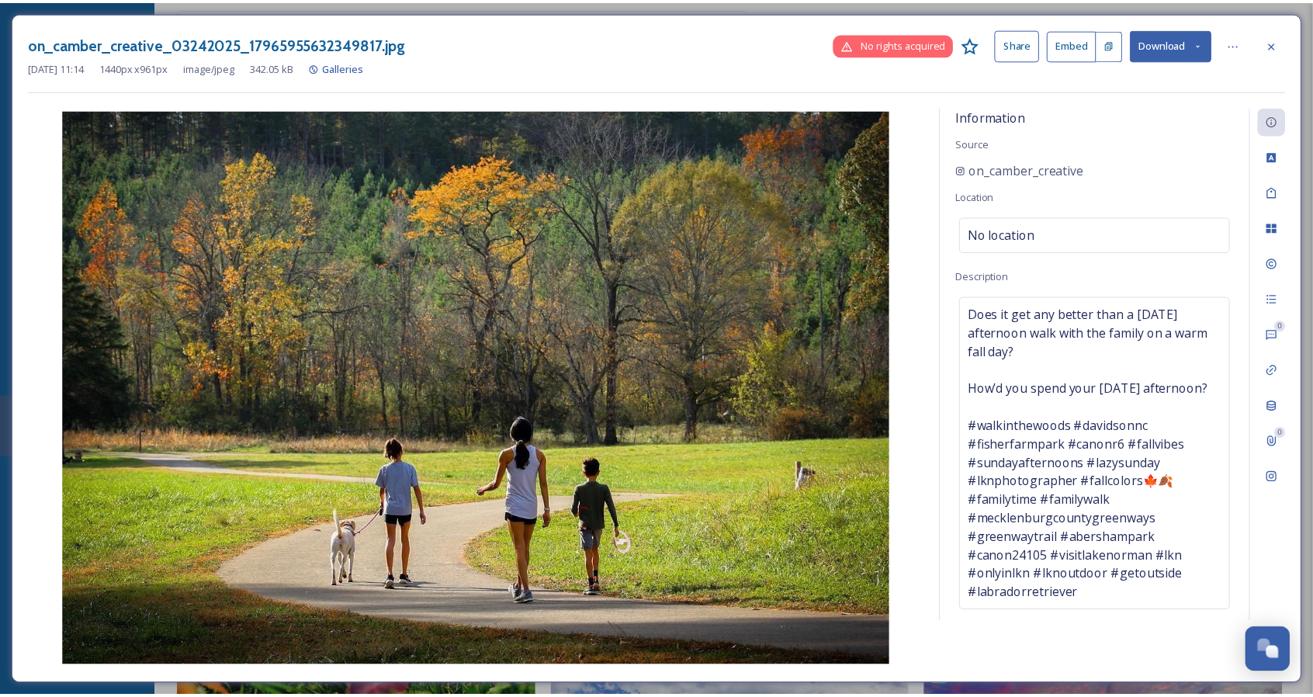
scroll to position [5516, 0]
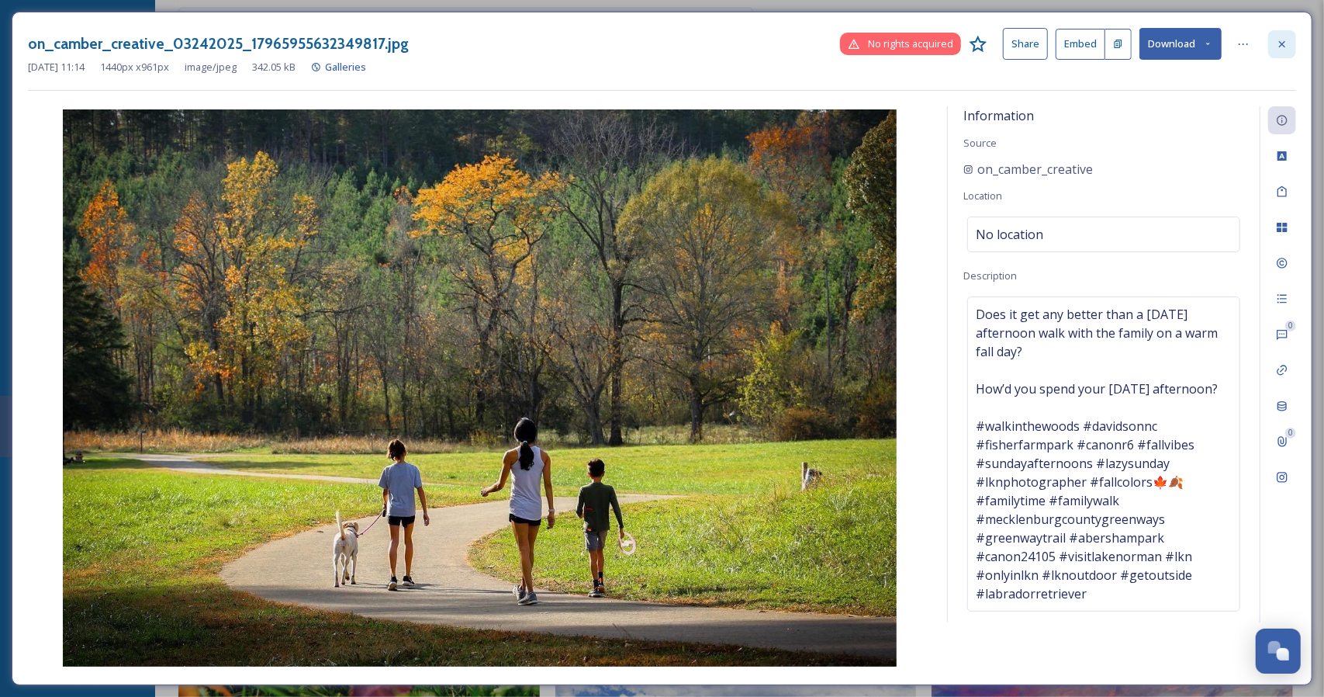
click at [1283, 55] on div at bounding box center [1283, 44] width 28 height 28
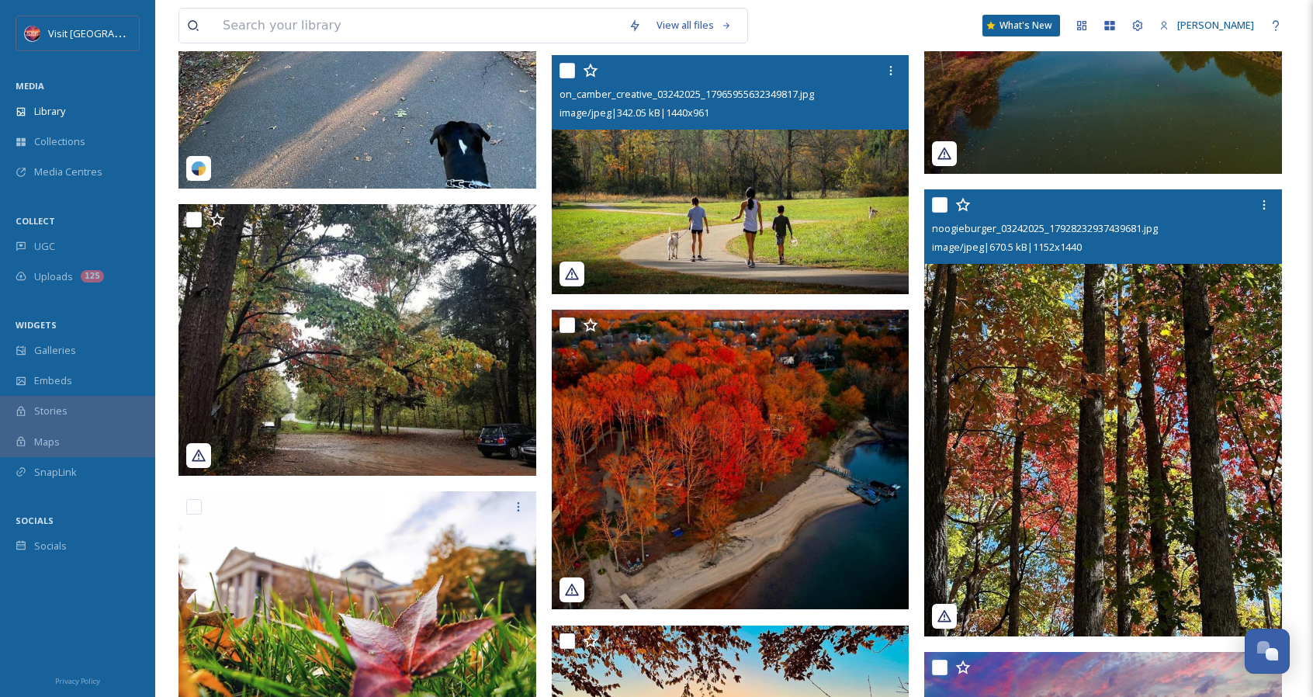
scroll to position [5826, 0]
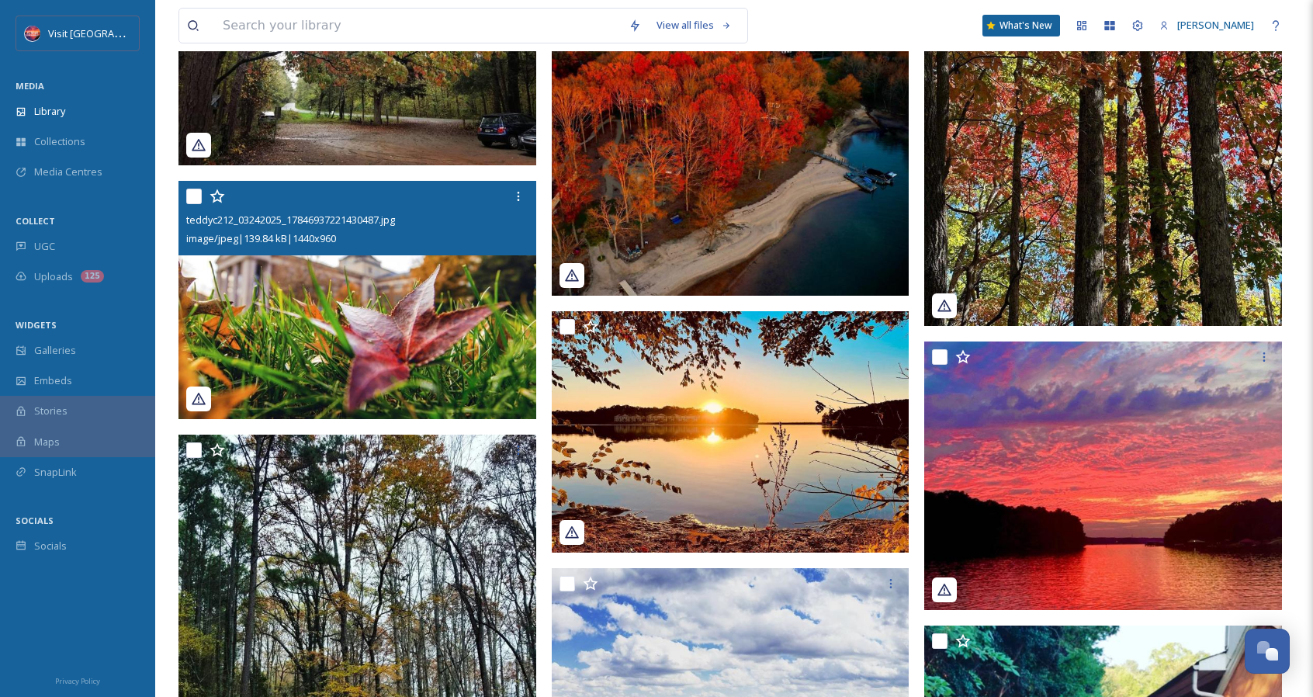
click at [383, 299] on img at bounding box center [357, 299] width 358 height 239
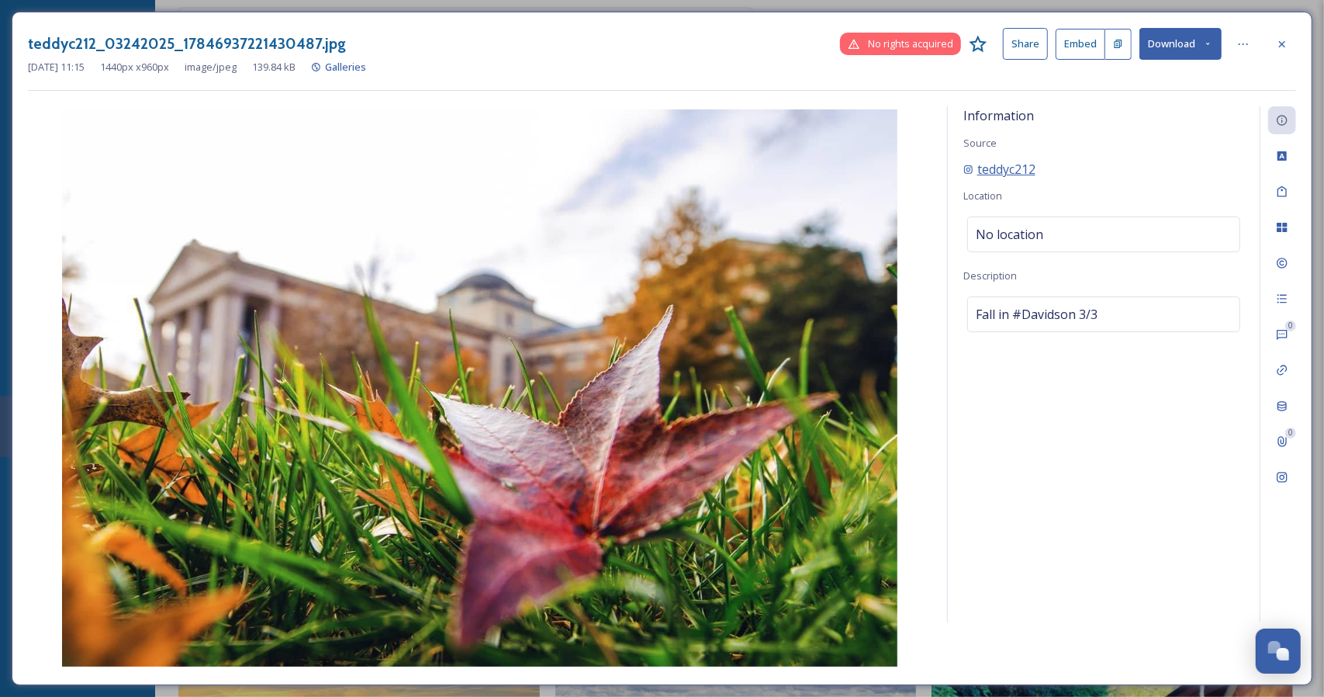
click at [1009, 172] on span "teddyc212" at bounding box center [1007, 169] width 58 height 19
drag, startPoint x: 1055, startPoint y: 175, endPoint x: 978, endPoint y: 168, distance: 77.8
click at [978, 168] on div "teddyc212" at bounding box center [1104, 169] width 281 height 19
copy span "teddyc212"
click at [1279, 47] on icon at bounding box center [1282, 44] width 12 height 12
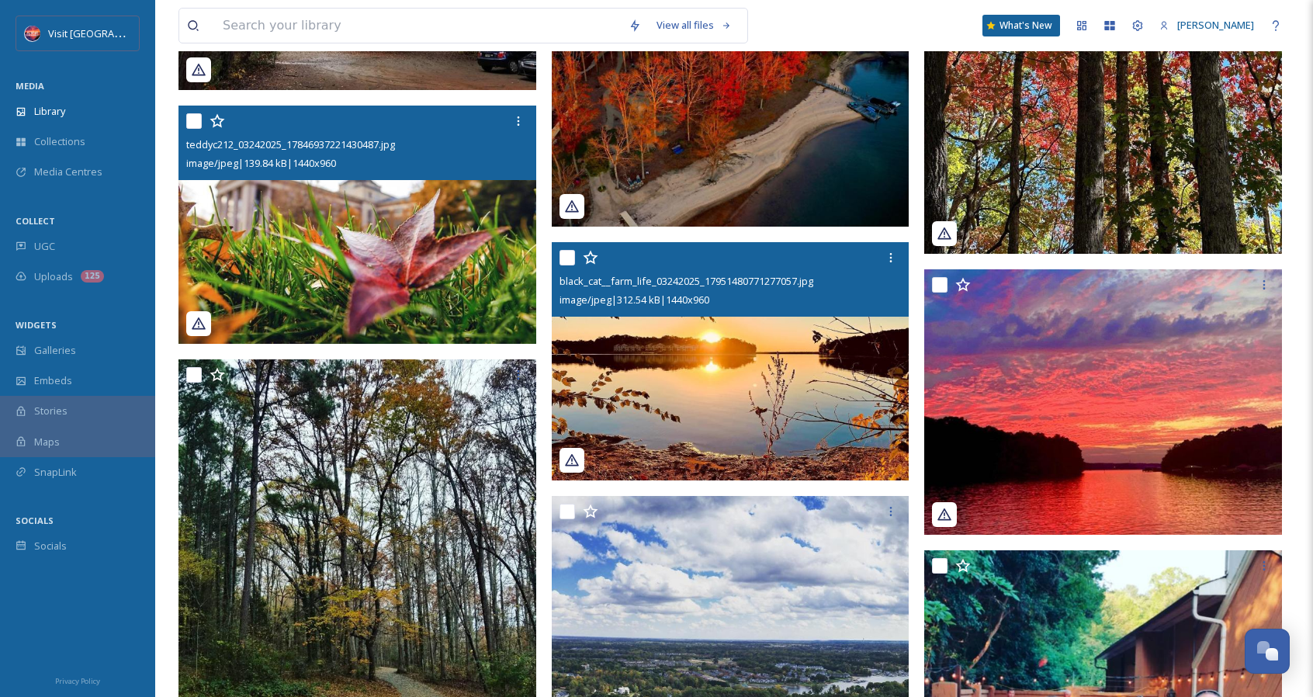
scroll to position [5903, 0]
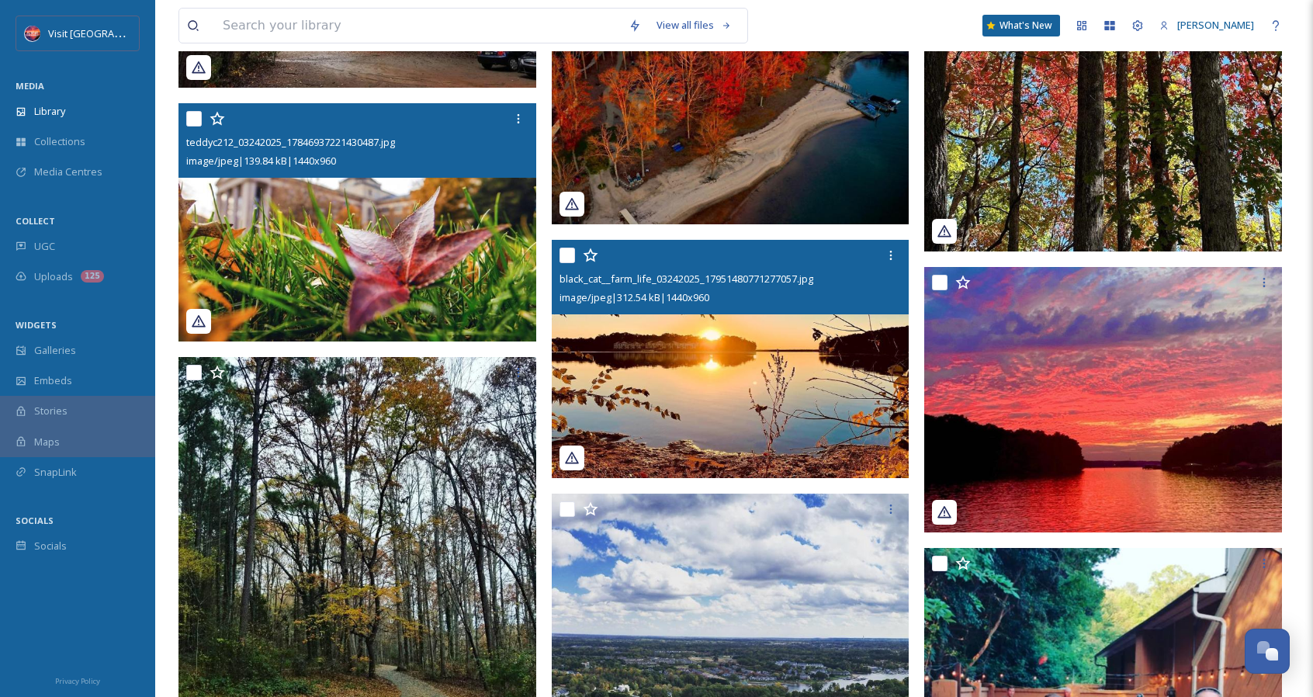
click at [784, 367] on img at bounding box center [731, 359] width 358 height 239
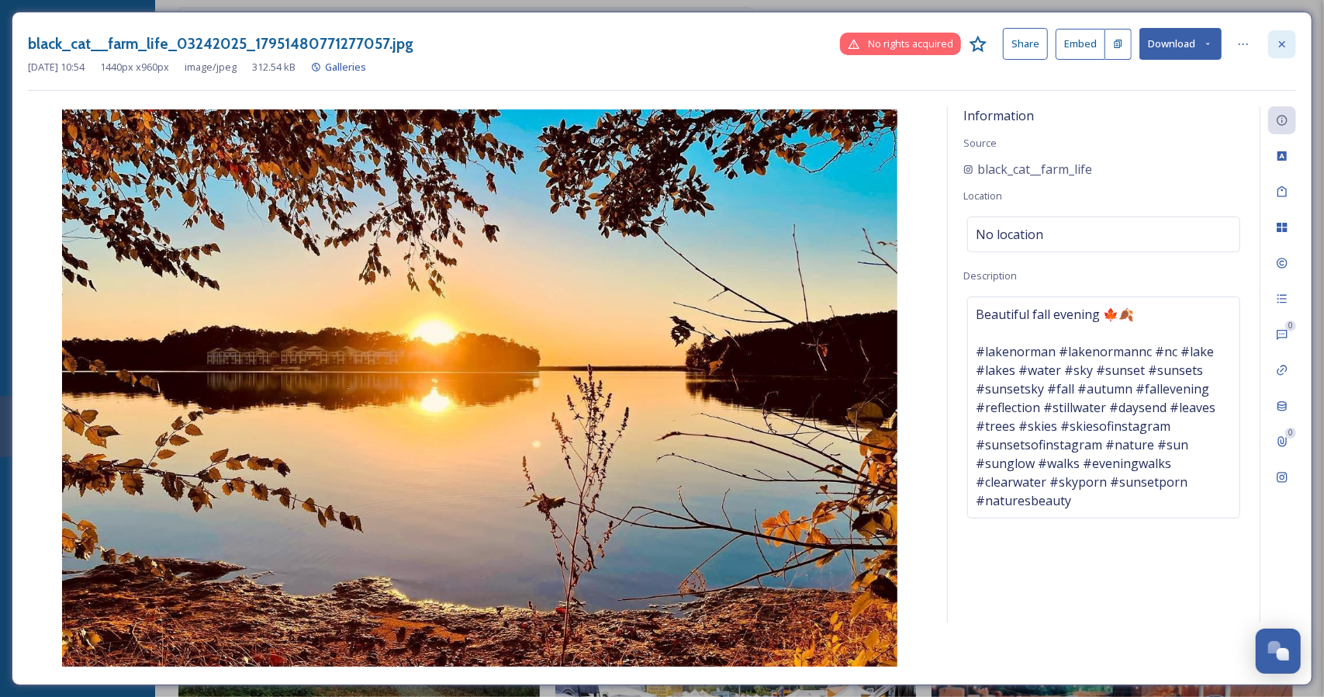
click at [1279, 43] on icon at bounding box center [1282, 44] width 12 height 12
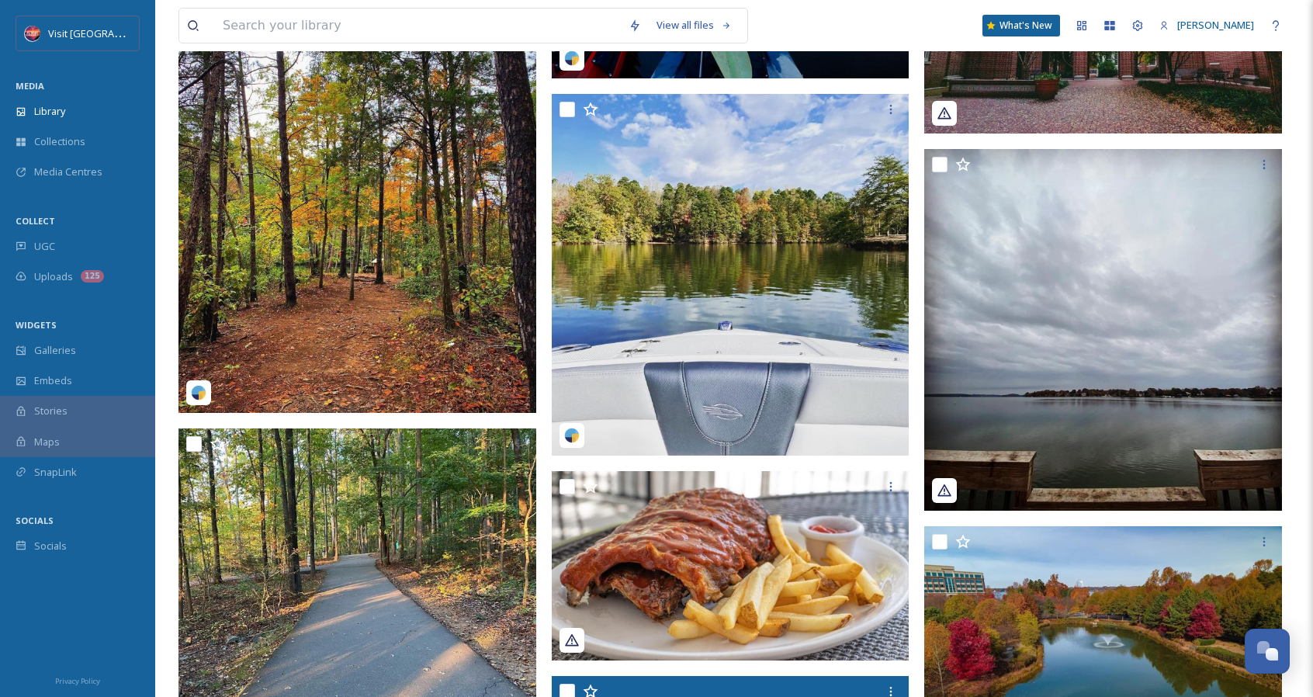
scroll to position [4585, 0]
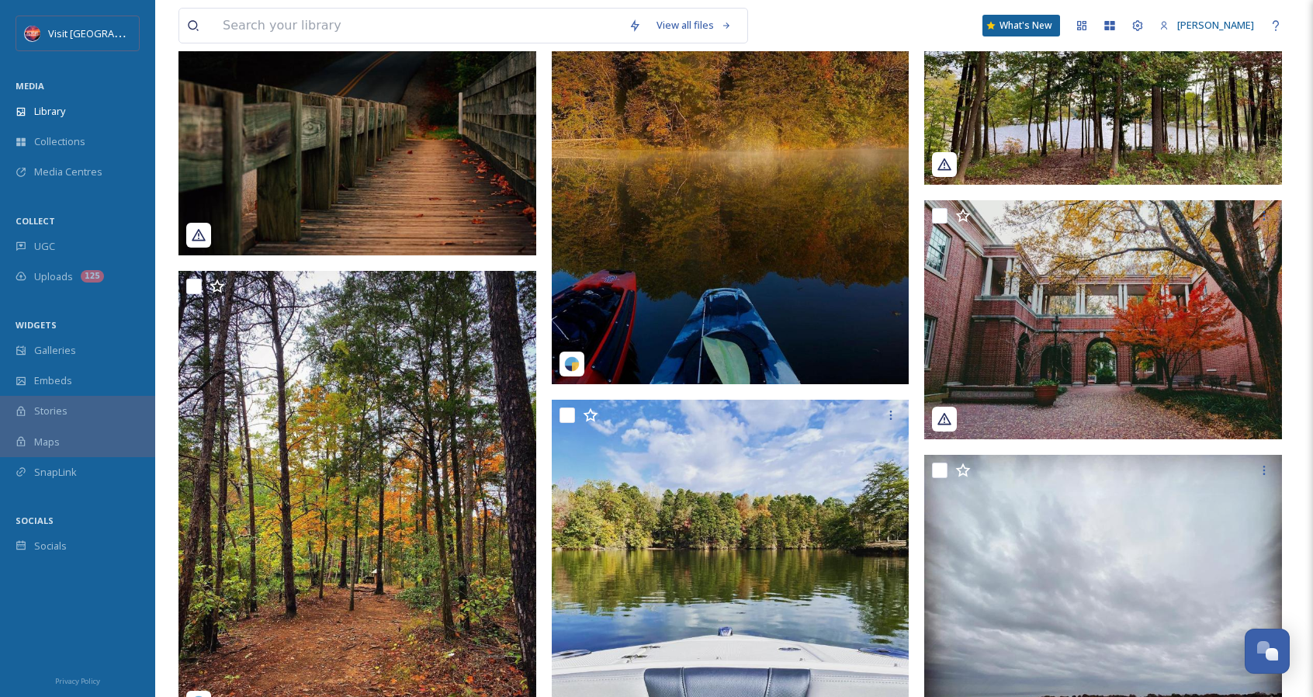
click at [1241, 341] on img at bounding box center [1103, 319] width 358 height 239
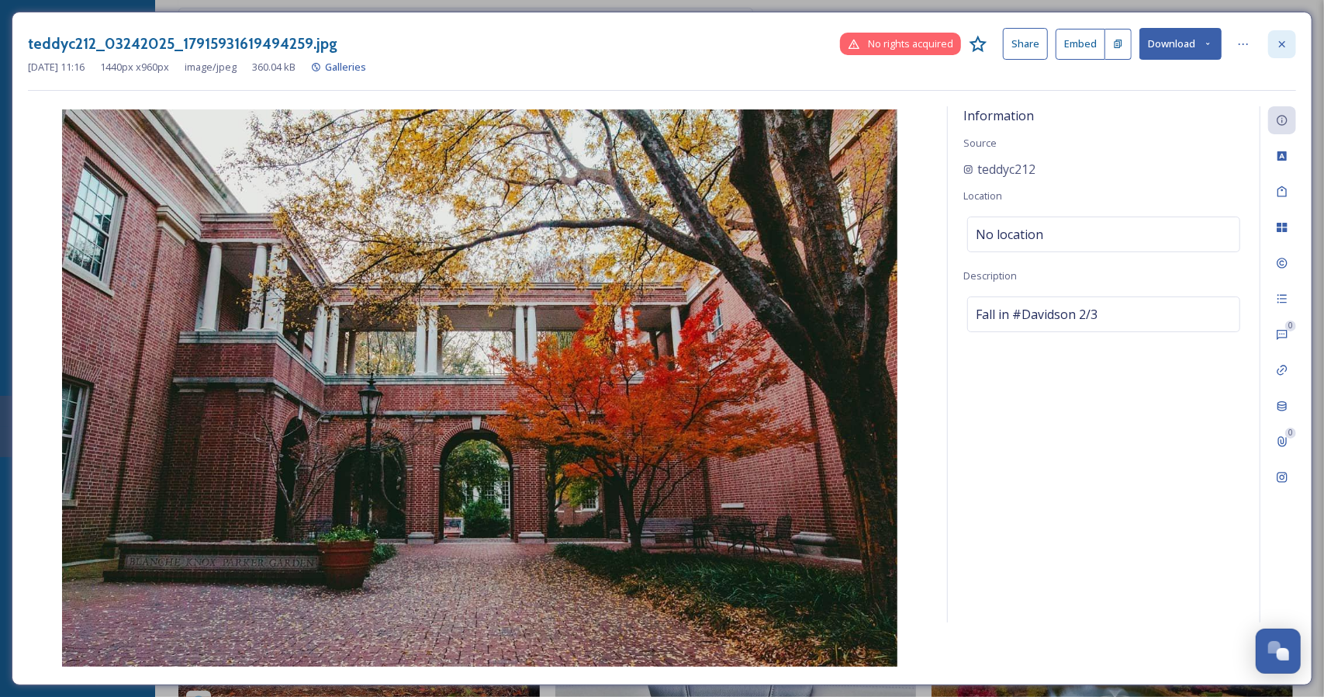
click at [1287, 52] on div at bounding box center [1283, 44] width 28 height 28
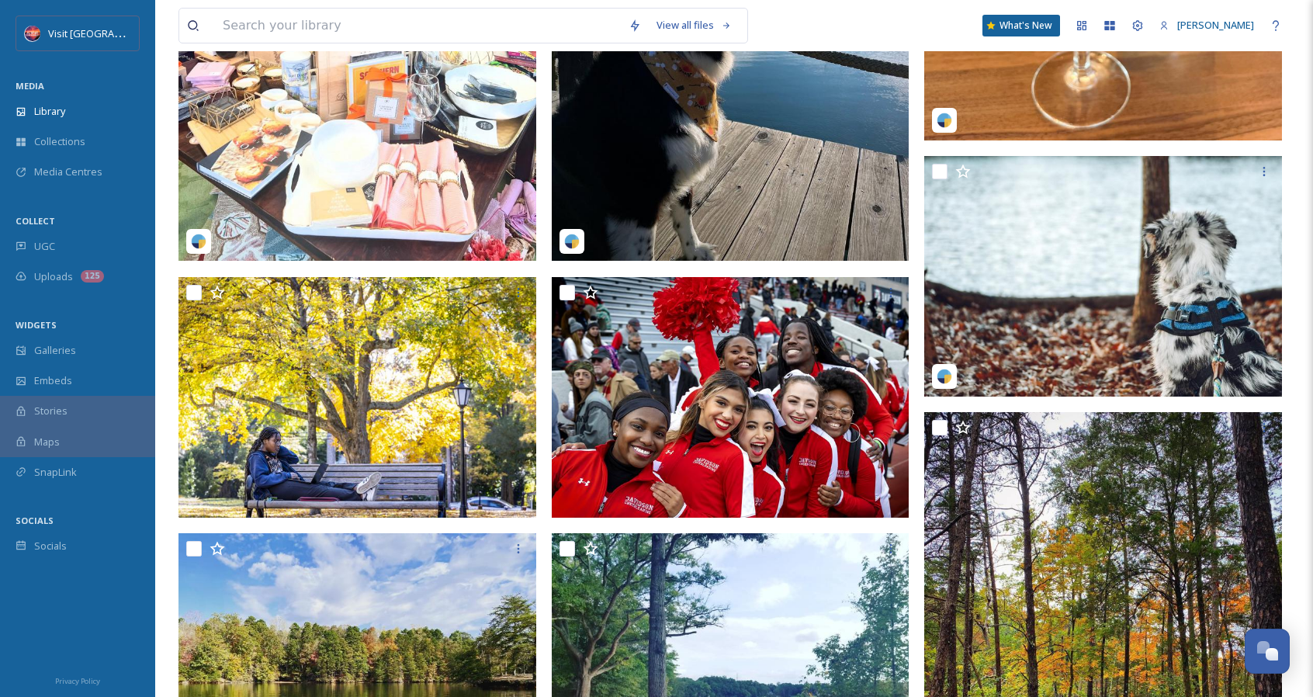
scroll to position [442, 0]
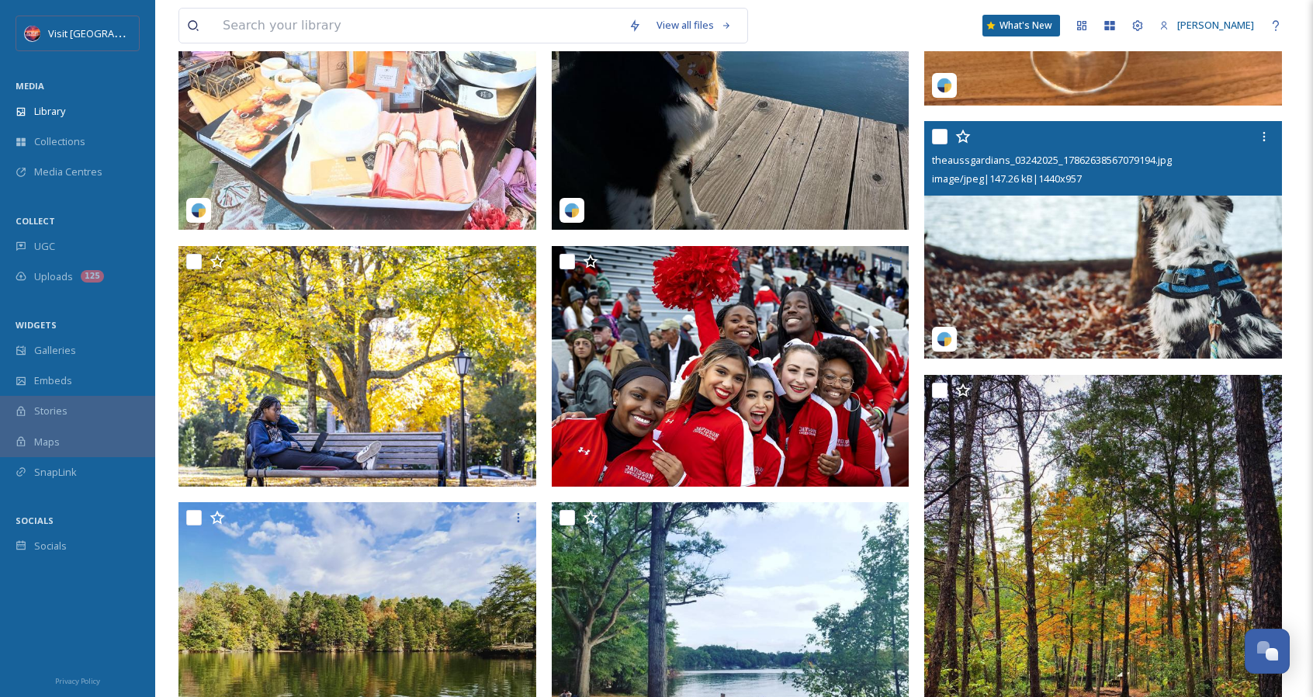
click at [1189, 233] on img at bounding box center [1103, 239] width 358 height 237
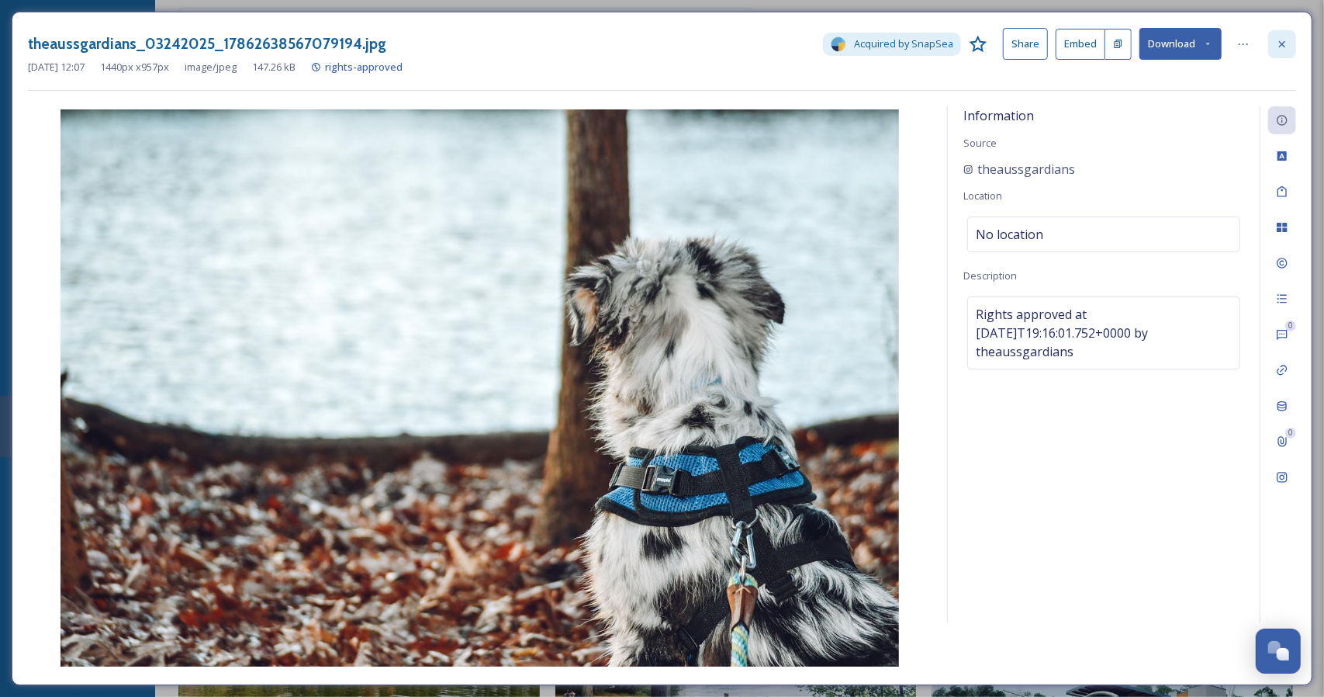
click at [1287, 36] on div at bounding box center [1283, 44] width 28 height 28
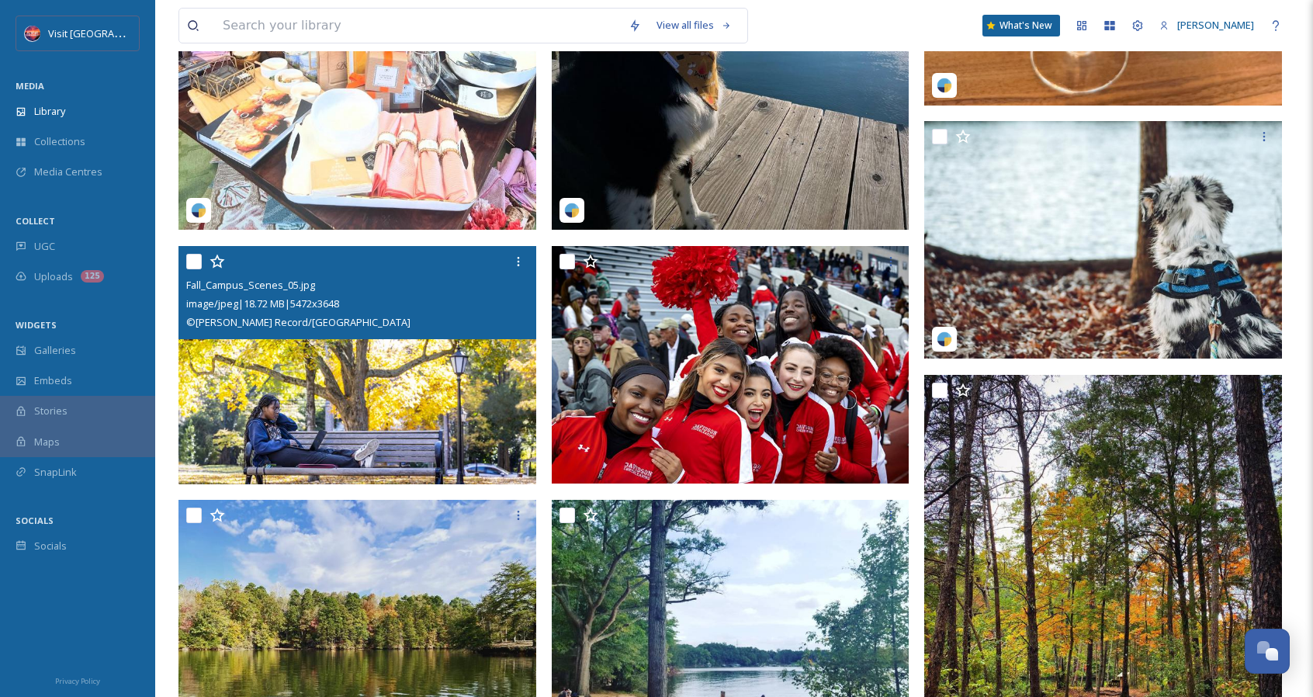
click at [514, 334] on div "Fall_Campus_Scenes_05.jpg image/jpeg | 18.72 MB | 5472 x 3648 © Christopher Rec…" at bounding box center [357, 292] width 358 height 93
click at [490, 341] on img at bounding box center [357, 364] width 358 height 239
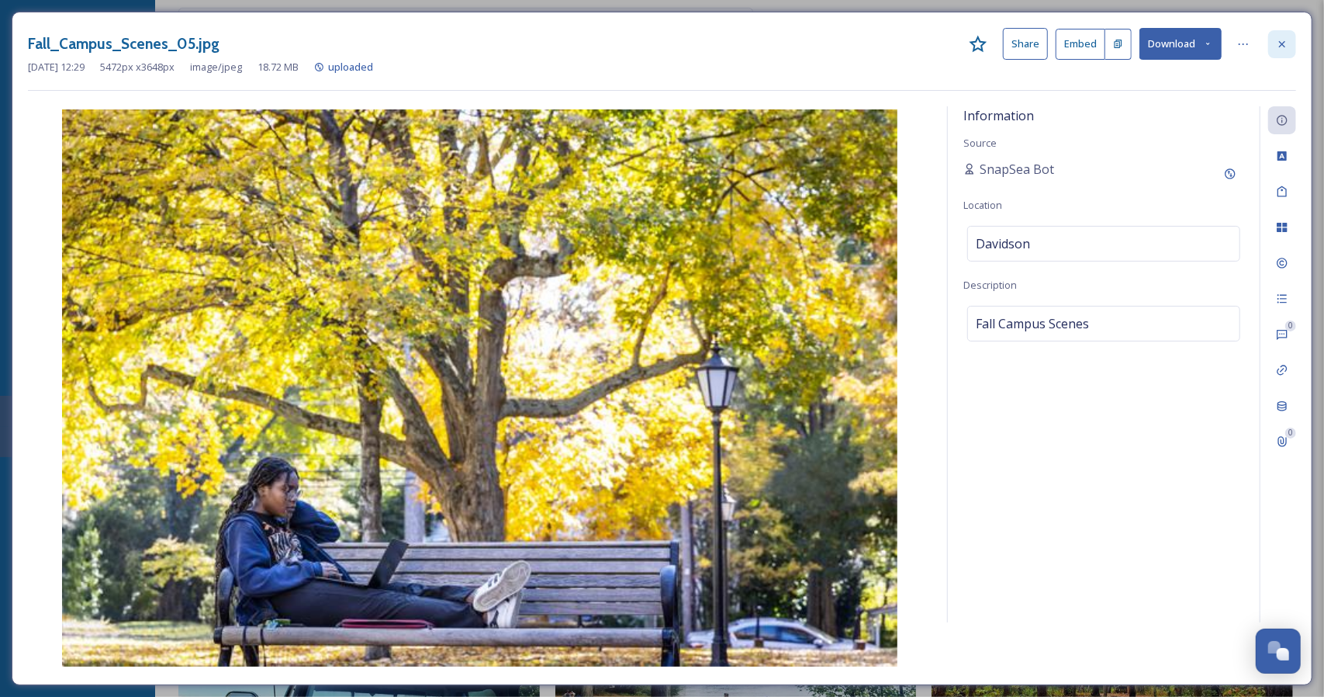
click at [1290, 38] on div at bounding box center [1283, 44] width 28 height 28
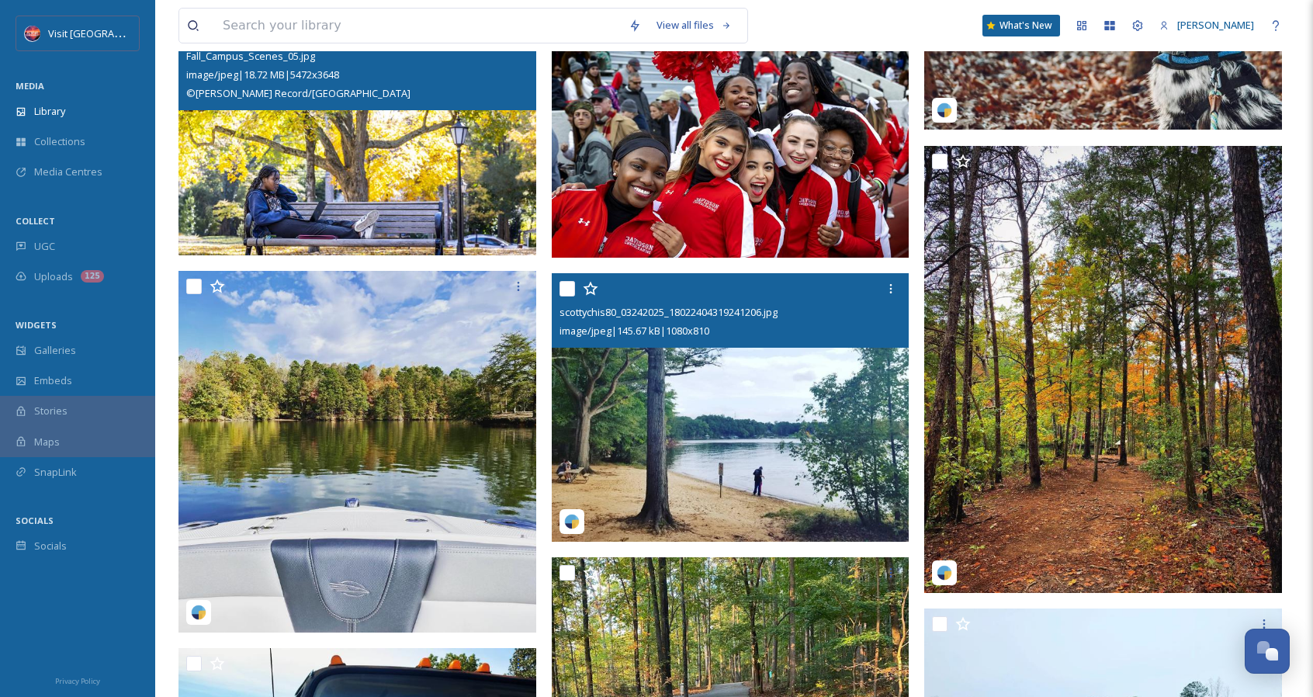
scroll to position [675, 0]
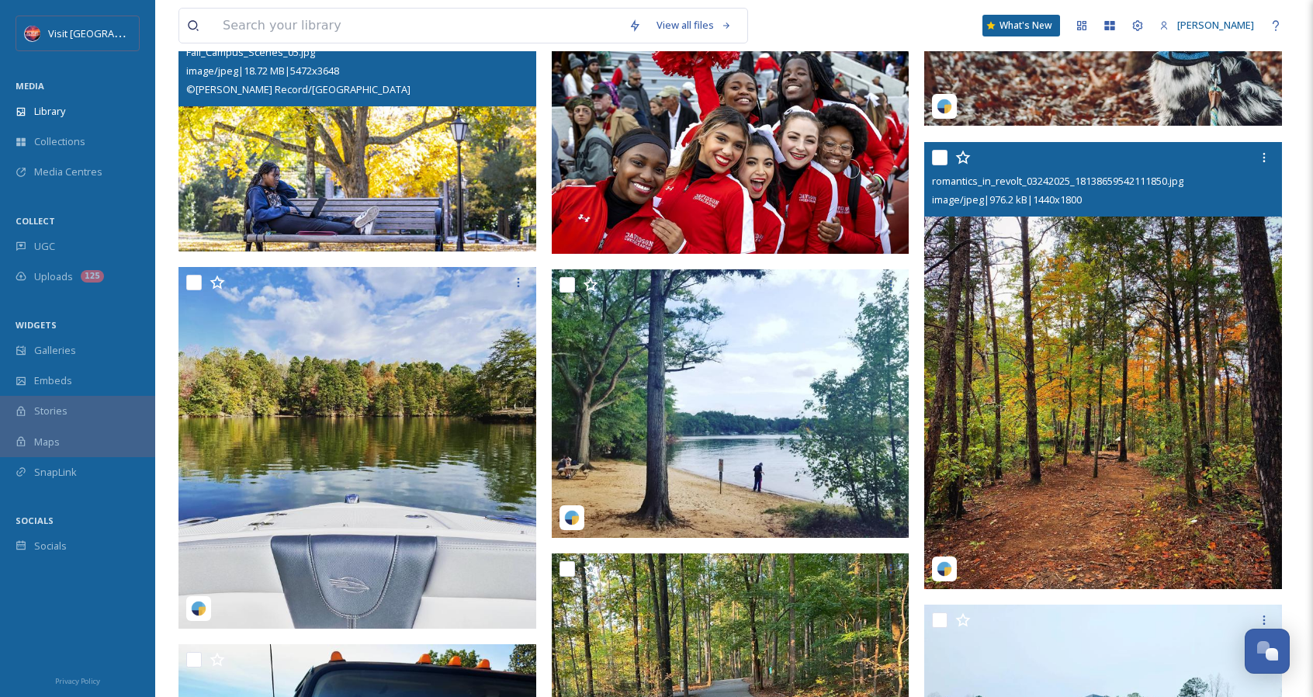
click at [1099, 387] on img at bounding box center [1103, 365] width 358 height 447
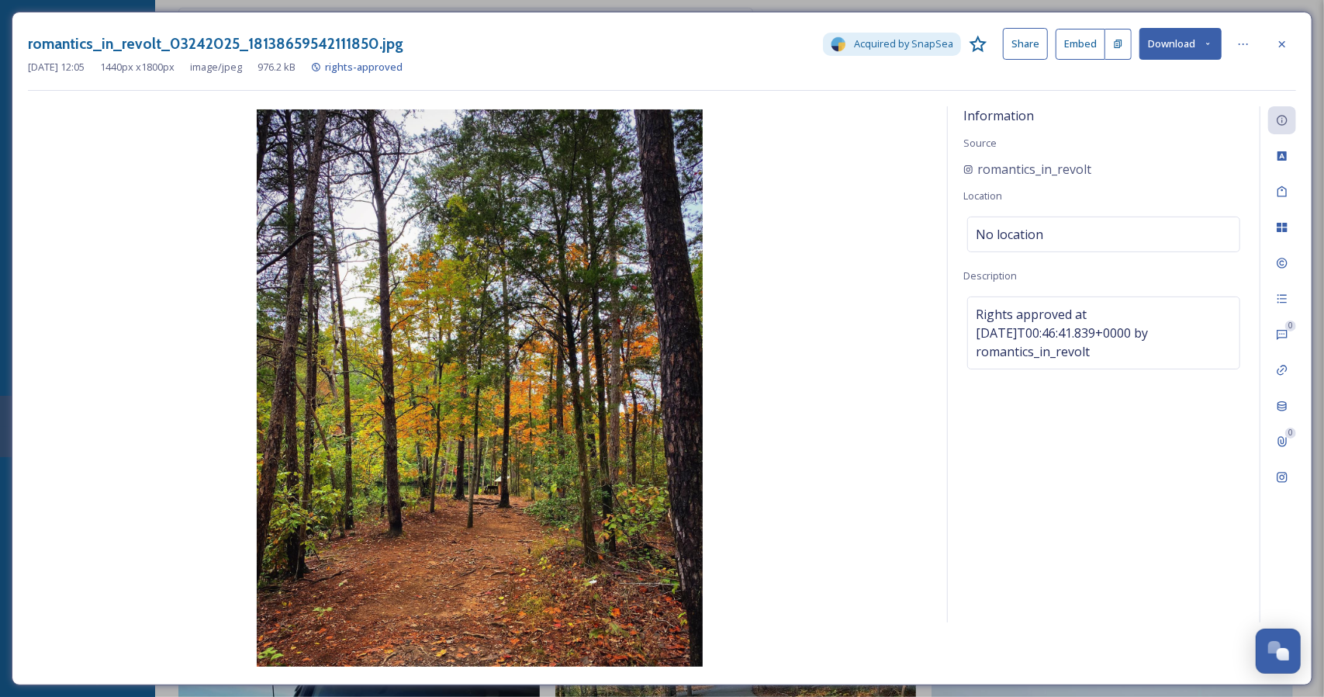
drag, startPoint x: 1273, startPoint y: 27, endPoint x: 1283, endPoint y: 38, distance: 14.8
click at [1273, 27] on div "romantics_in_revolt_03242025_18138659542111850.jpg Acquired by SnapSea Share Em…" at bounding box center [662, 348] width 1301 height 673
click at [1287, 43] on icon at bounding box center [1282, 44] width 12 height 12
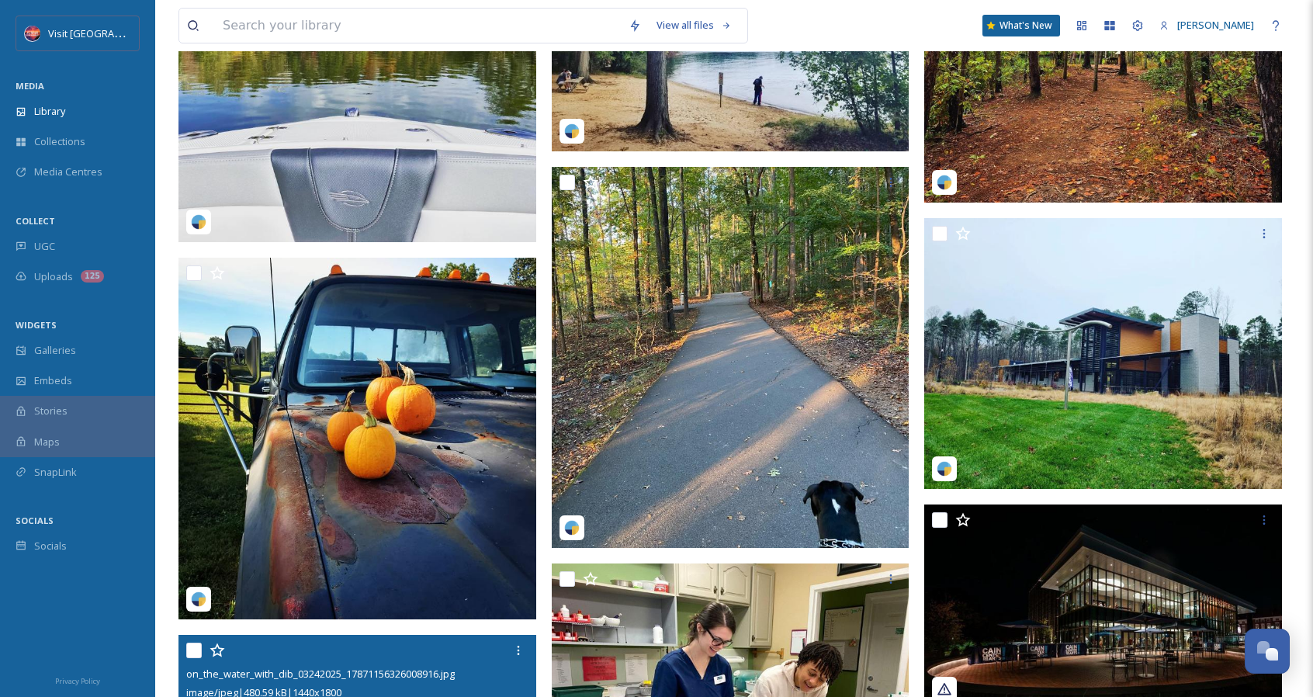
scroll to position [1063, 0]
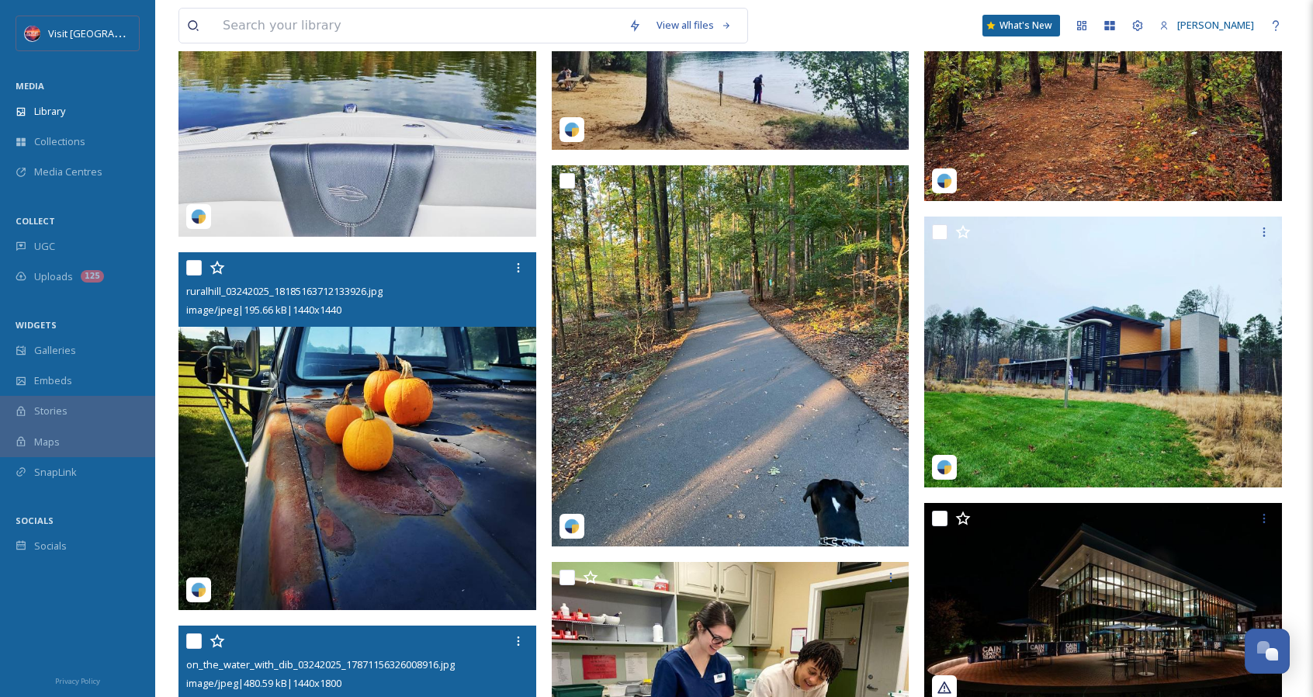
click at [424, 373] on img at bounding box center [357, 431] width 358 height 358
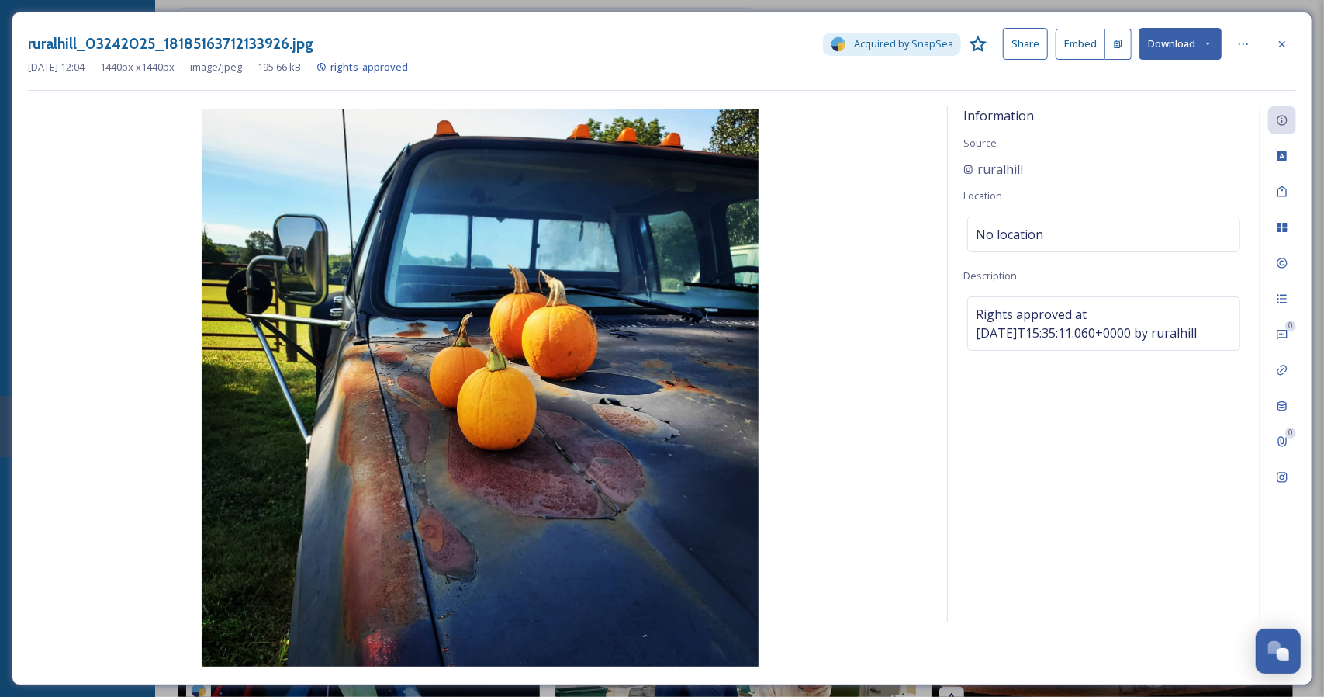
click at [1300, 44] on div "ruralhill_03242025_18185163712133926.jpg Acquired by SnapSea Share Embed Downlo…" at bounding box center [662, 348] width 1301 height 673
click at [1288, 50] on div at bounding box center [1283, 44] width 28 height 28
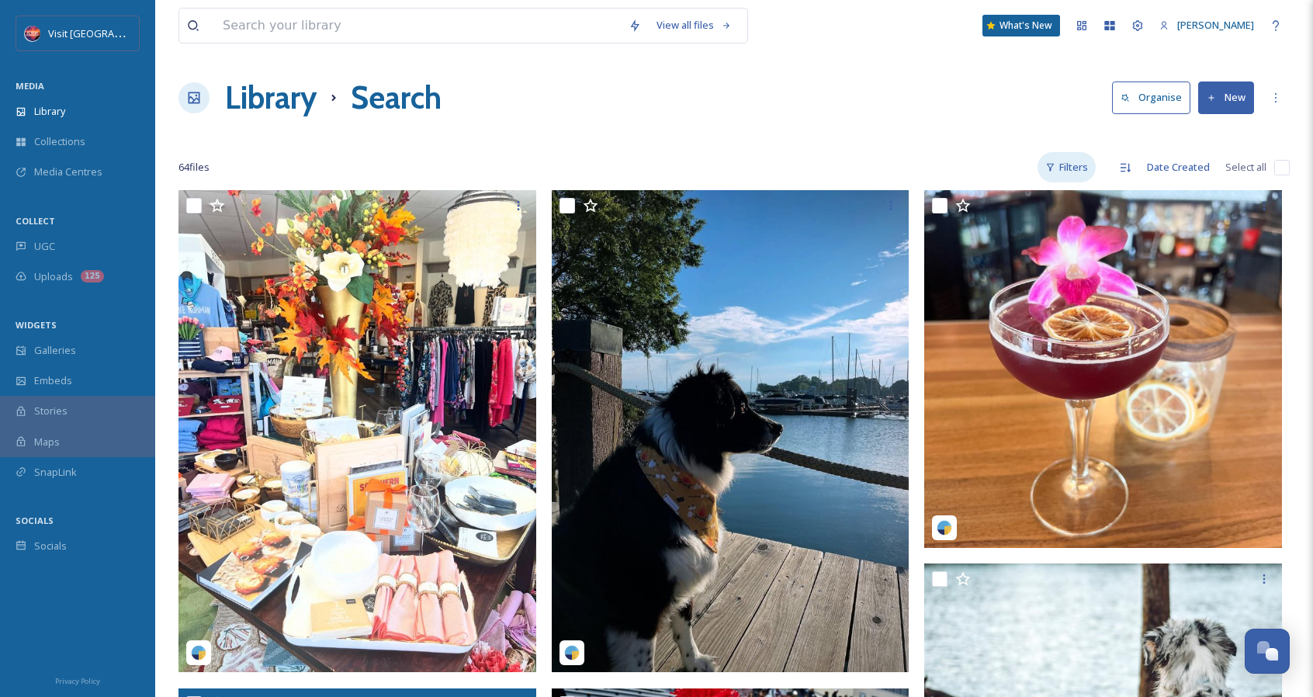
click at [1087, 173] on div "Filters" at bounding box center [1066, 167] width 58 height 30
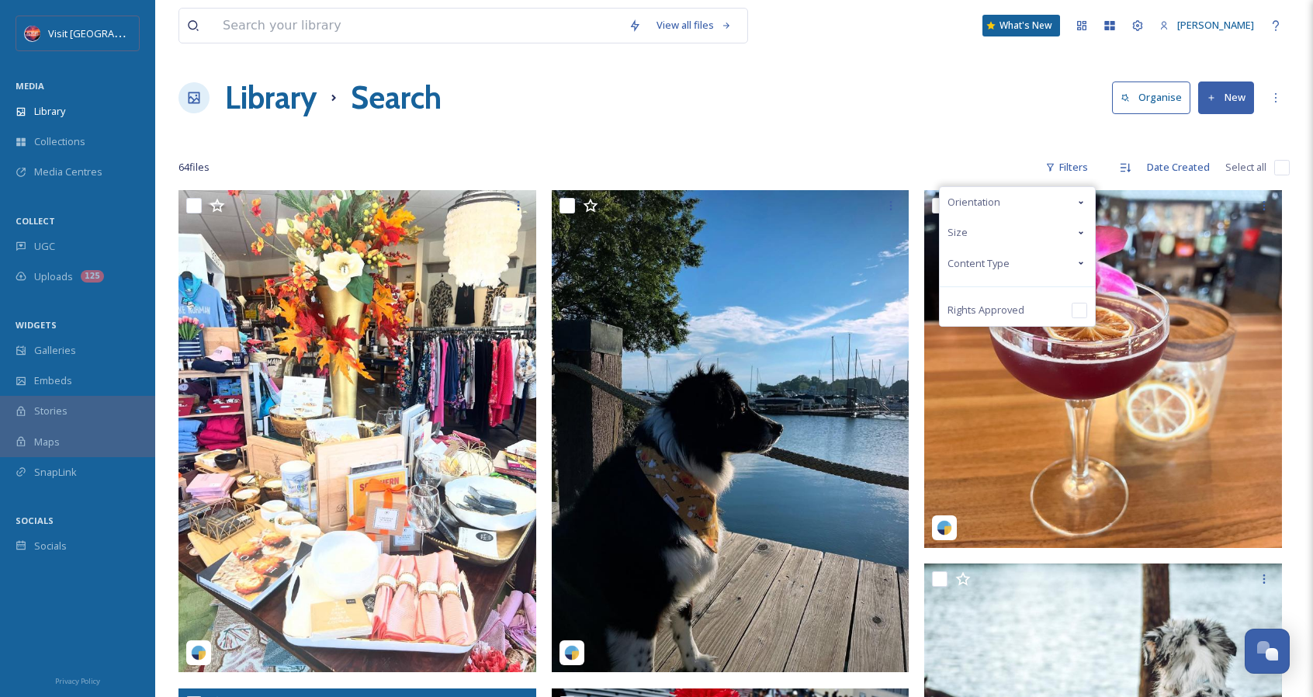
click at [1075, 303] on input "checkbox" at bounding box center [1079, 311] width 16 height 16
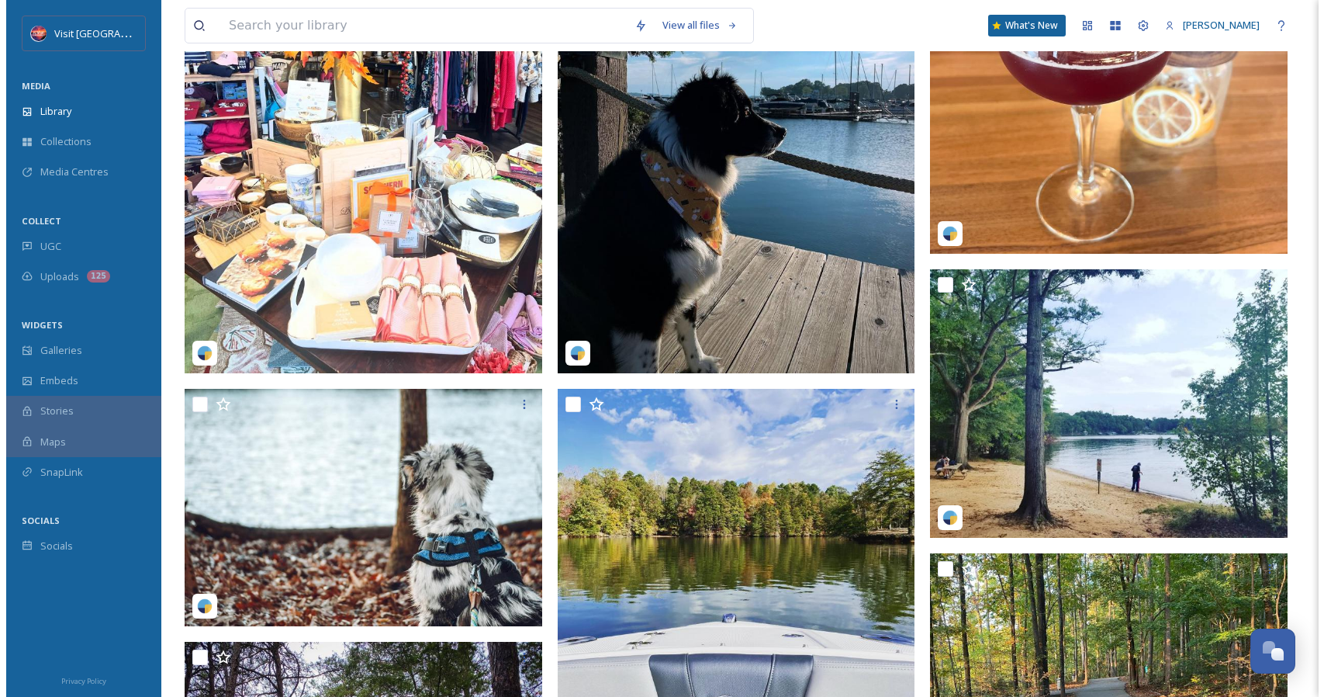
scroll to position [722, 0]
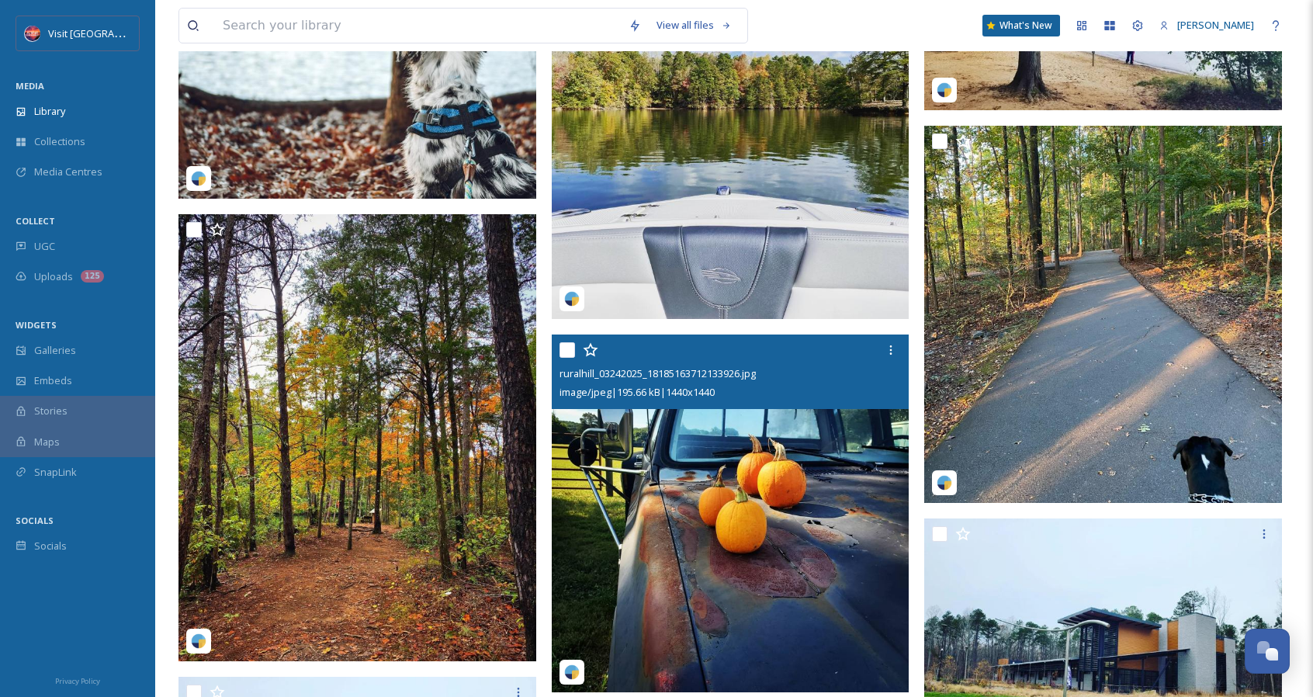
click at [743, 460] on img at bounding box center [731, 513] width 358 height 358
